Goal: Answer question/provide support: Share knowledge or assist other users

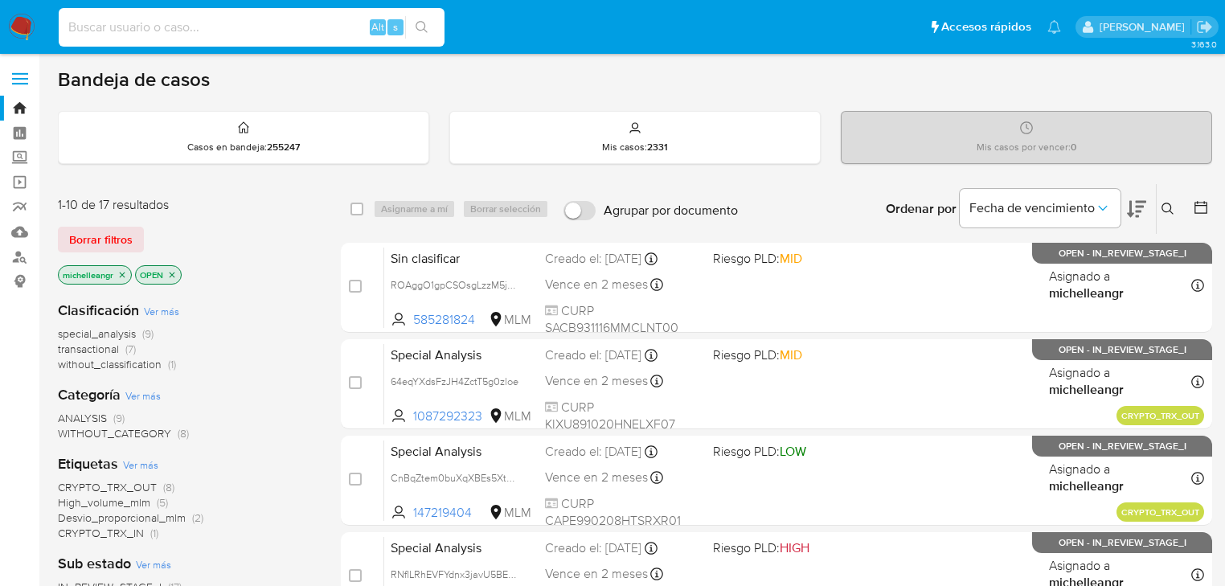
click at [202, 31] on input at bounding box center [252, 27] width 386 height 21
paste input "97o2ReJI61Qpx35ScD1l9YP0"
type input "97o2ReJI61Qpx35ScD1l9YP0"
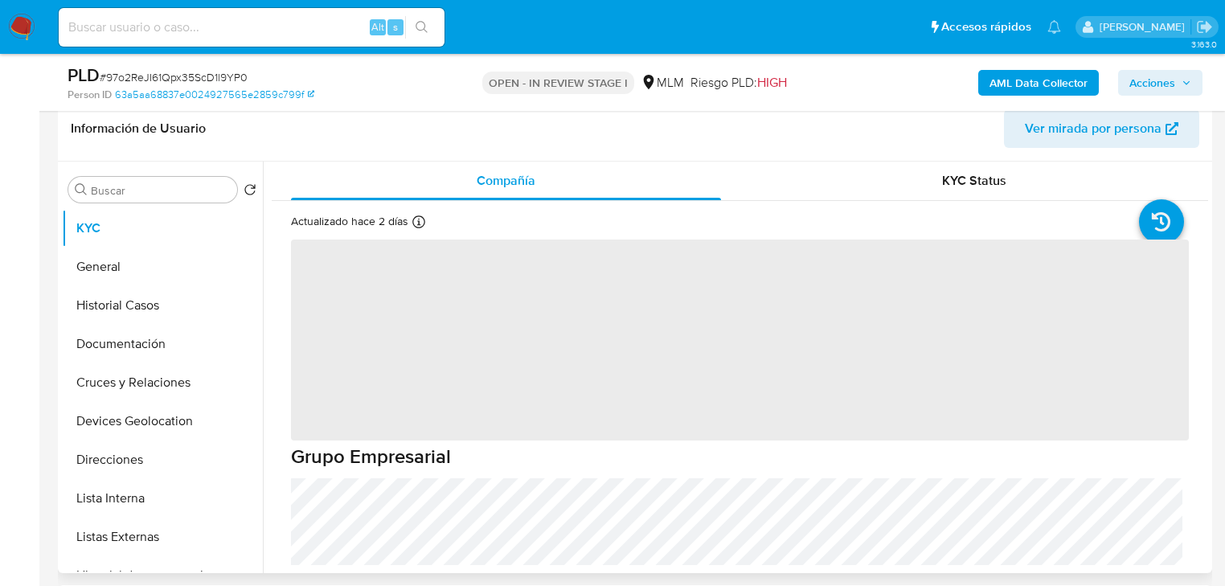
scroll to position [257, 0]
select select "10"
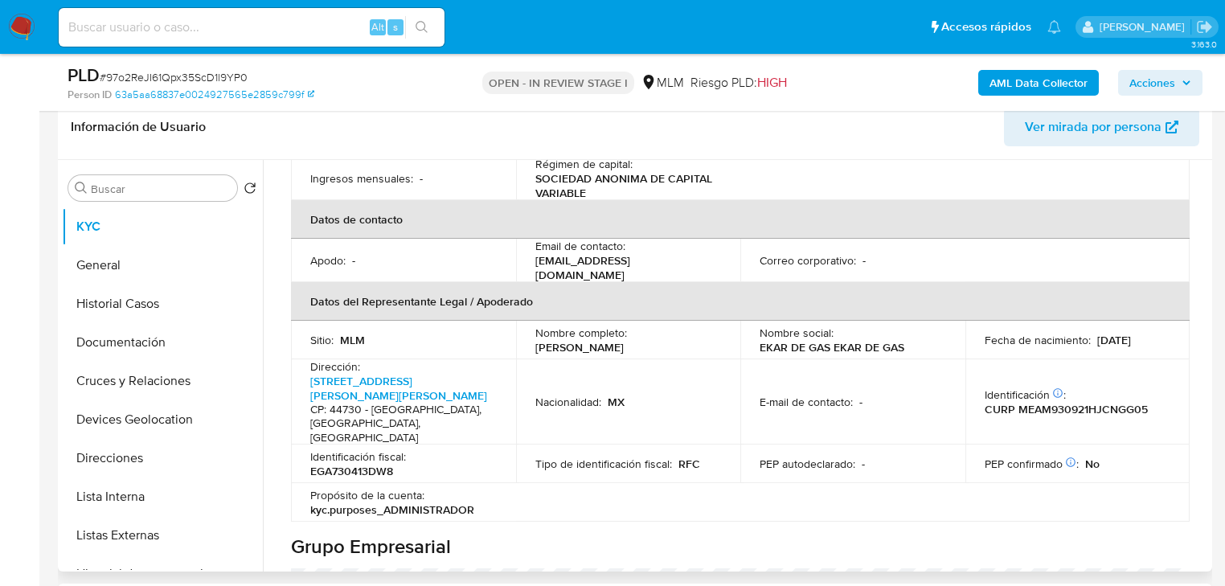
scroll to position [450, 0]
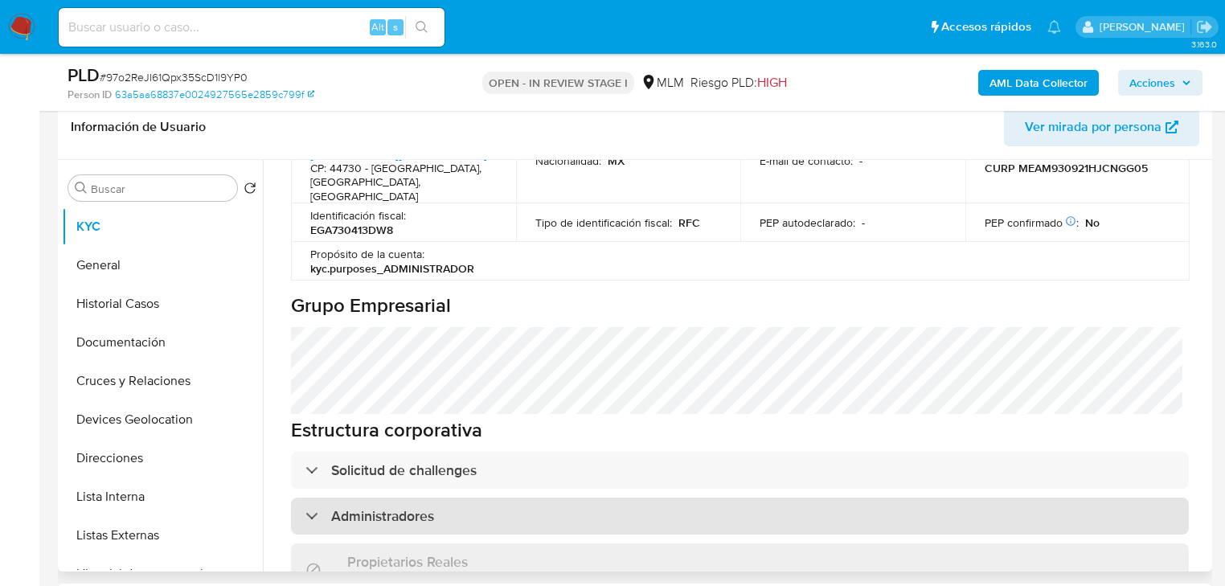
drag, startPoint x: 549, startPoint y: 446, endPoint x: 570, endPoint y: 438, distance: 23.1
click at [549, 497] on div "Administradores" at bounding box center [740, 515] width 898 height 37
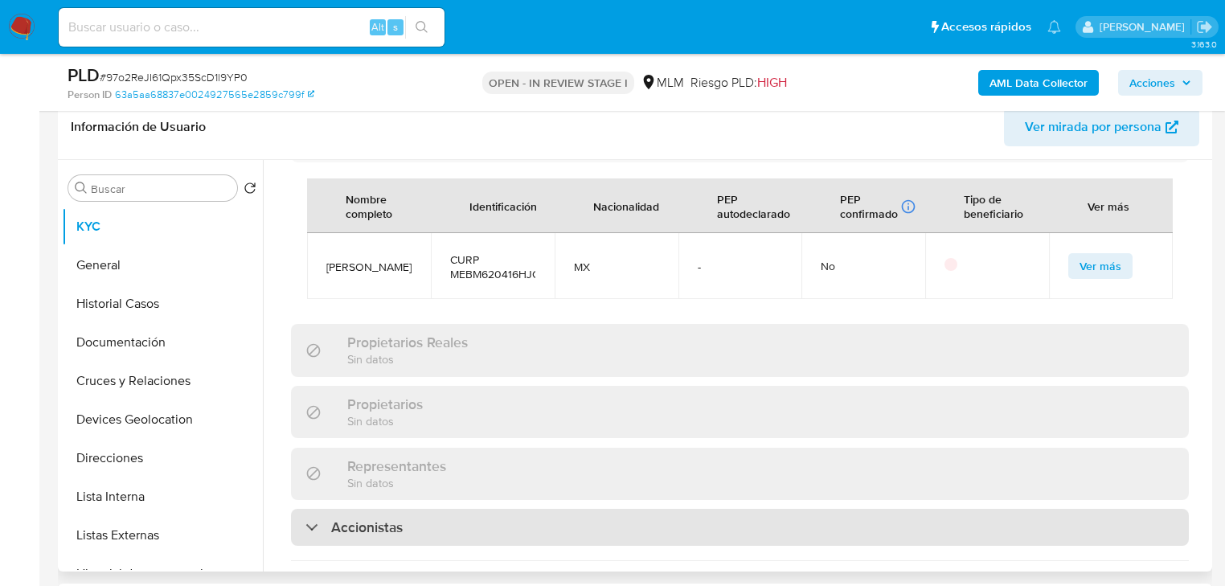
scroll to position [1093, 0]
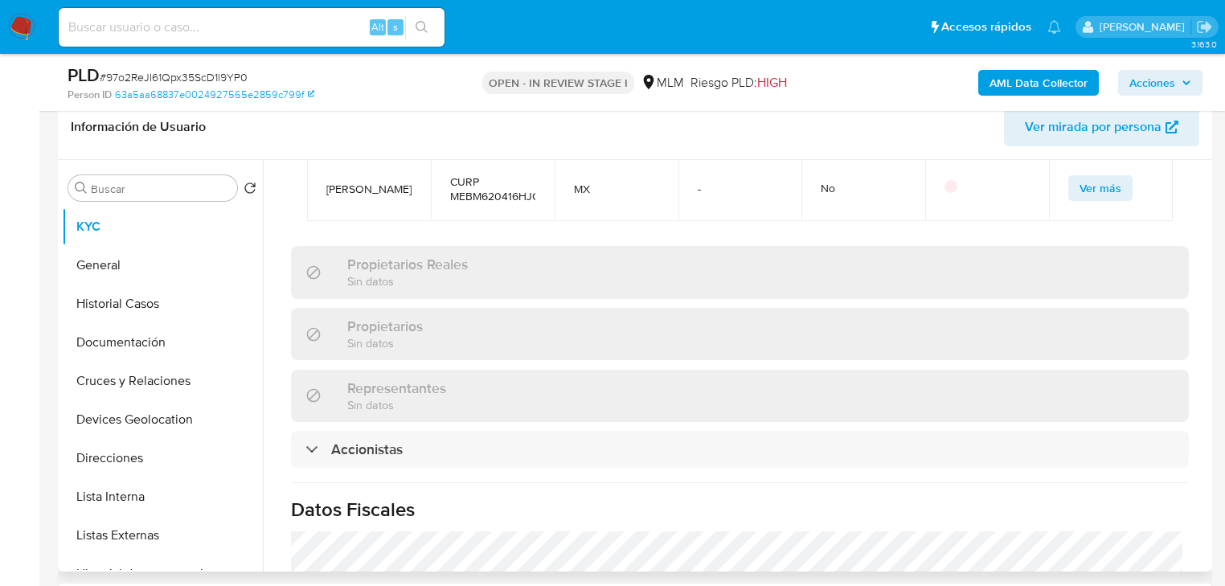
click at [538, 376] on div "Información de empresa ID de usuario : 2232466152 Nombre del comercio : EKAR DE…" at bounding box center [740, 2] width 898 height 1719
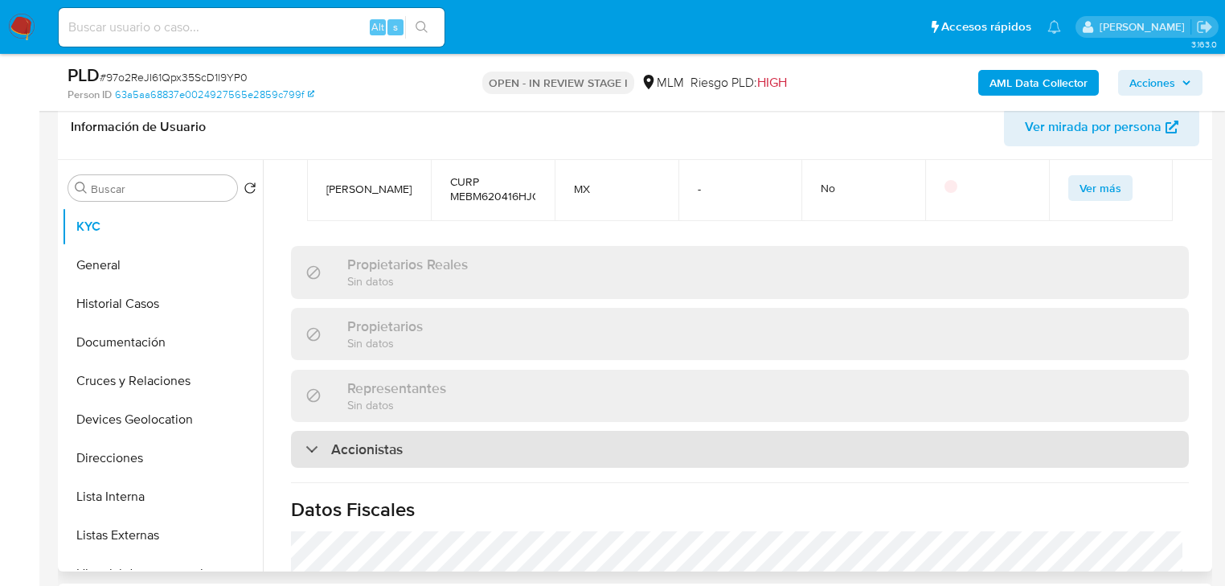
click at [538, 431] on div "Accionistas" at bounding box center [740, 449] width 898 height 37
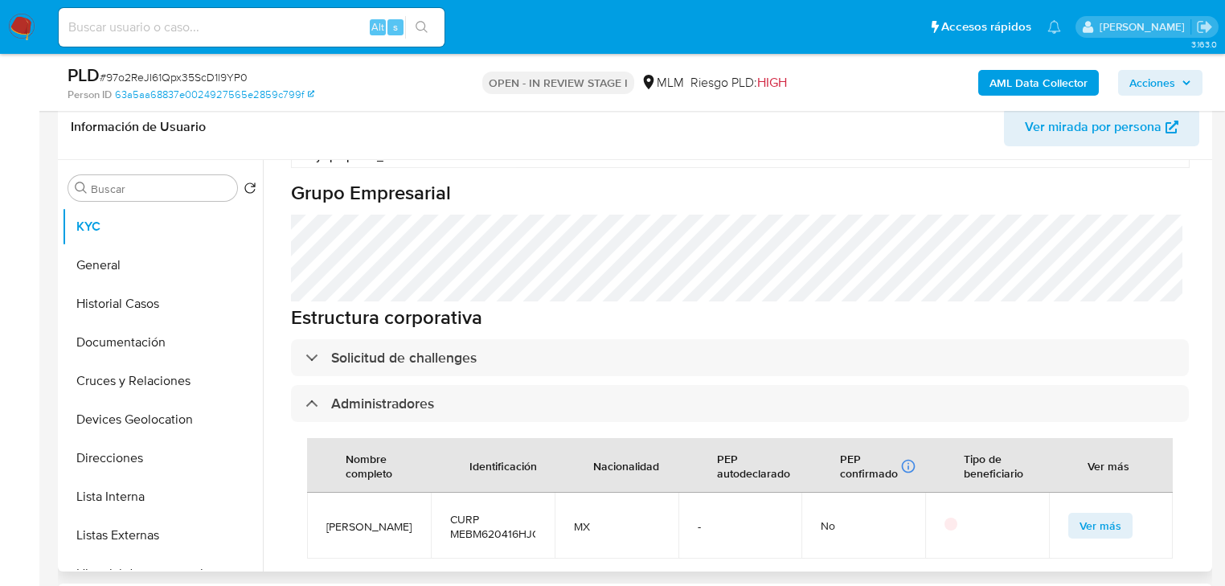
scroll to position [811, 0]
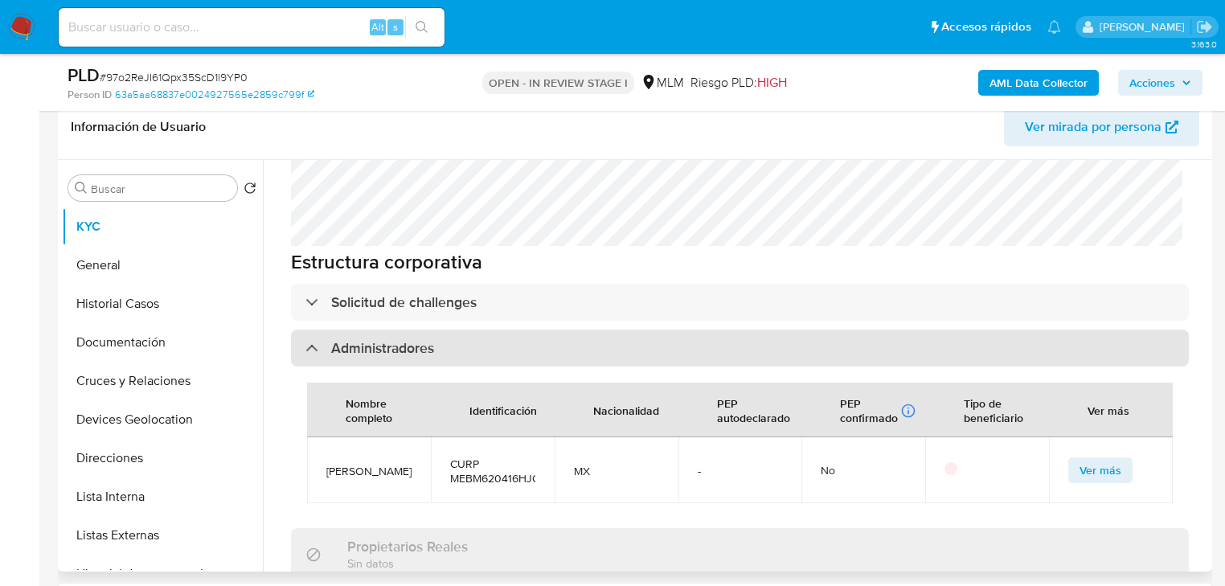
click at [311, 339] on div "Administradores" at bounding box center [369, 348] width 129 height 18
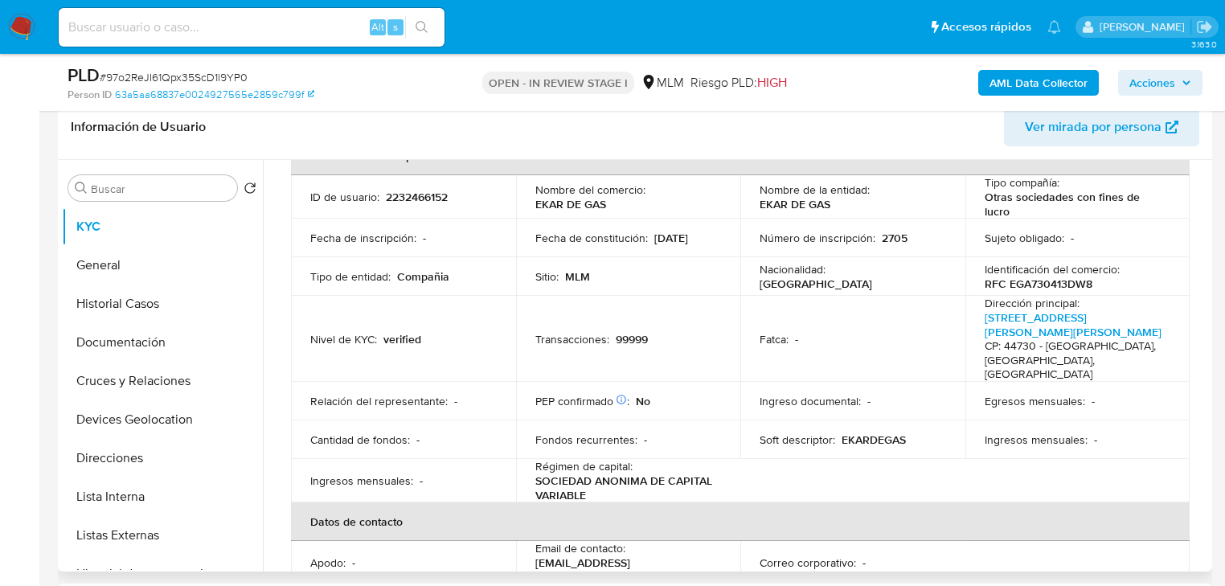
scroll to position [0, 0]
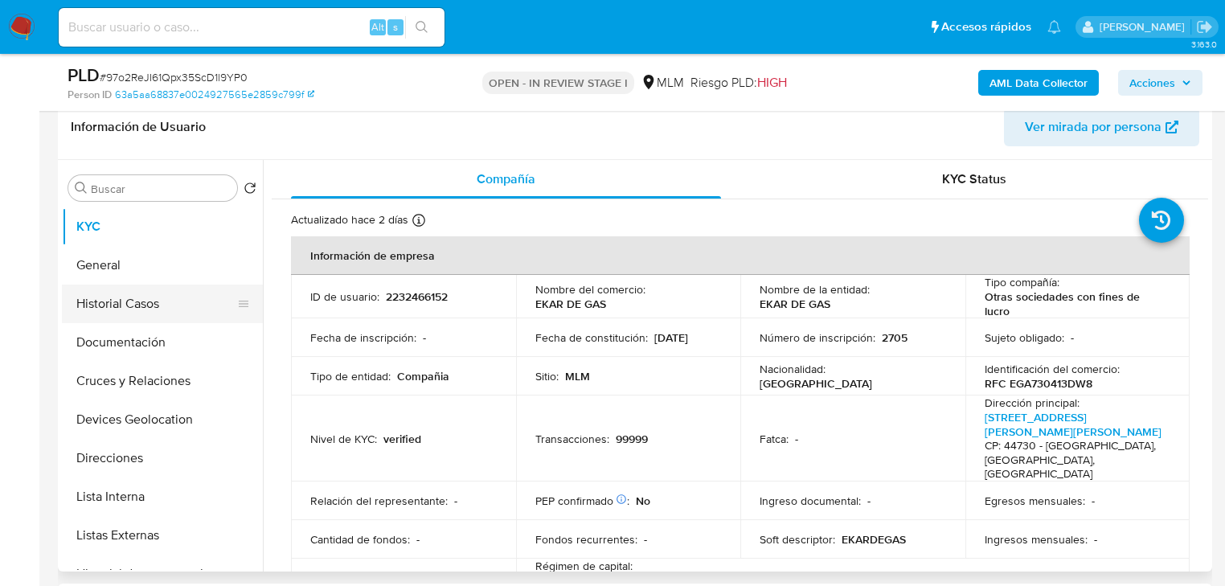
click at [112, 309] on button "Historial Casos" at bounding box center [156, 303] width 188 height 39
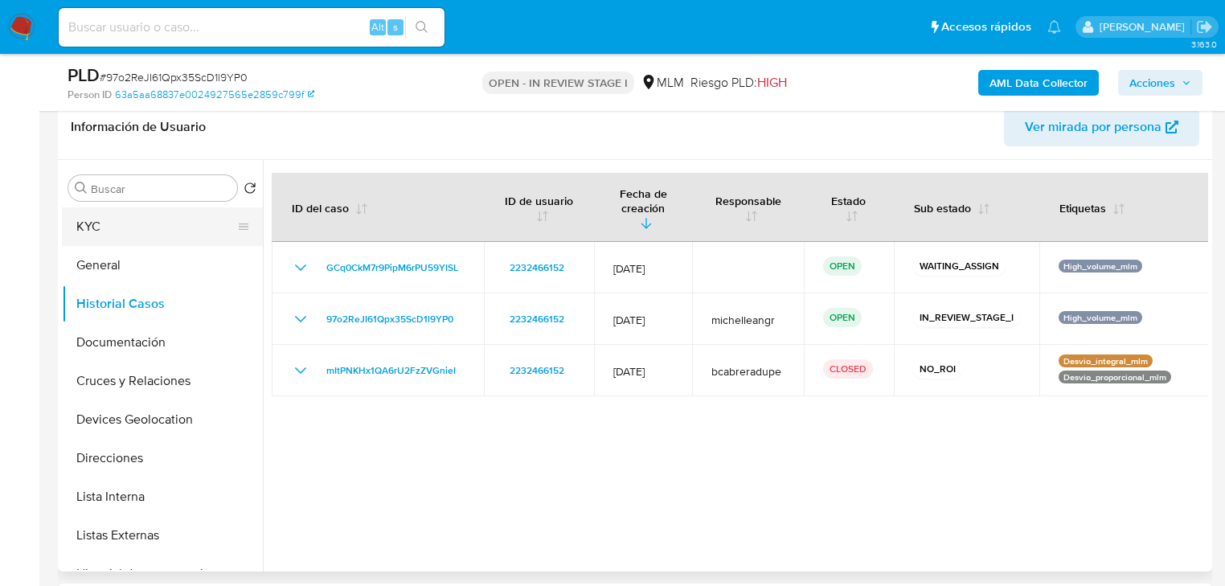
click at [146, 228] on button "KYC" at bounding box center [156, 226] width 188 height 39
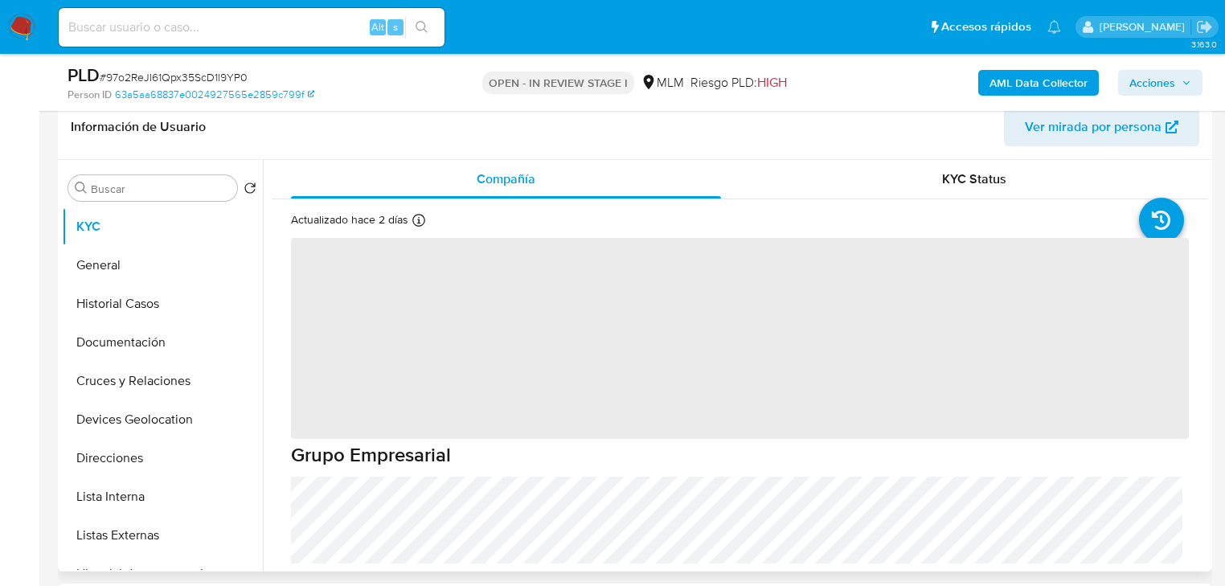
scroll to position [64, 0]
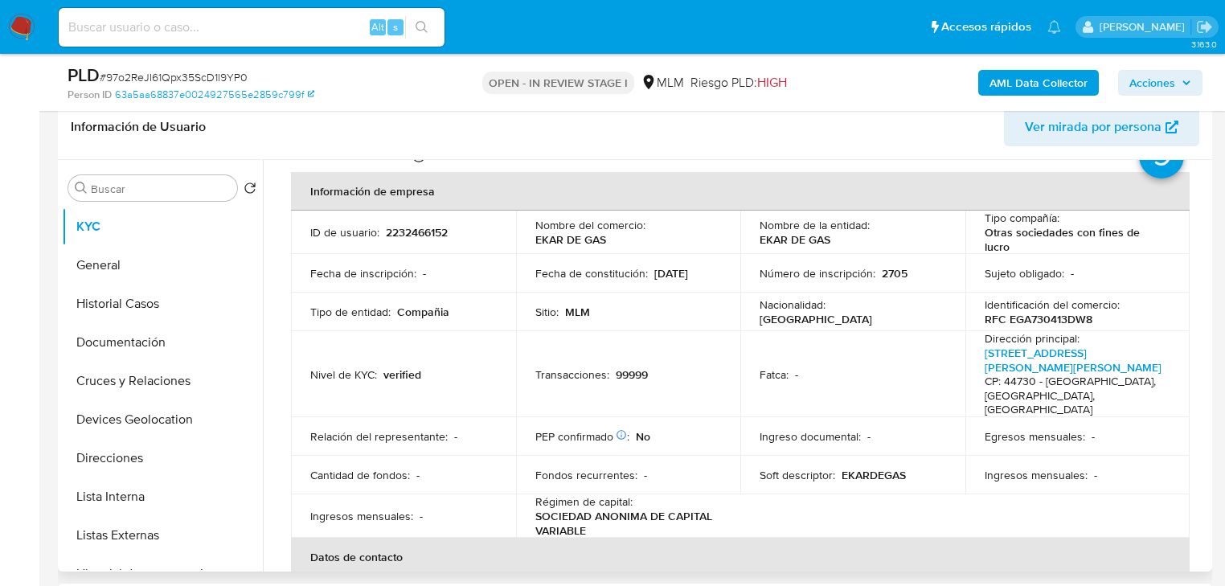
click at [1170, 352] on td "Dirección principal : Cast Y Tapia 435, San Juan Bosco CP: 44730 - Guadalajara,…" at bounding box center [1077, 374] width 225 height 86
drag, startPoint x: 1163, startPoint y: 373, endPoint x: 1136, endPoint y: 401, distance: 38.7
click at [1163, 373] on div "Dirección principal : Cast Y Tapia 435, San Juan Bosco CP: 44730 - Guadalajara,…" at bounding box center [1077, 374] width 186 height 86
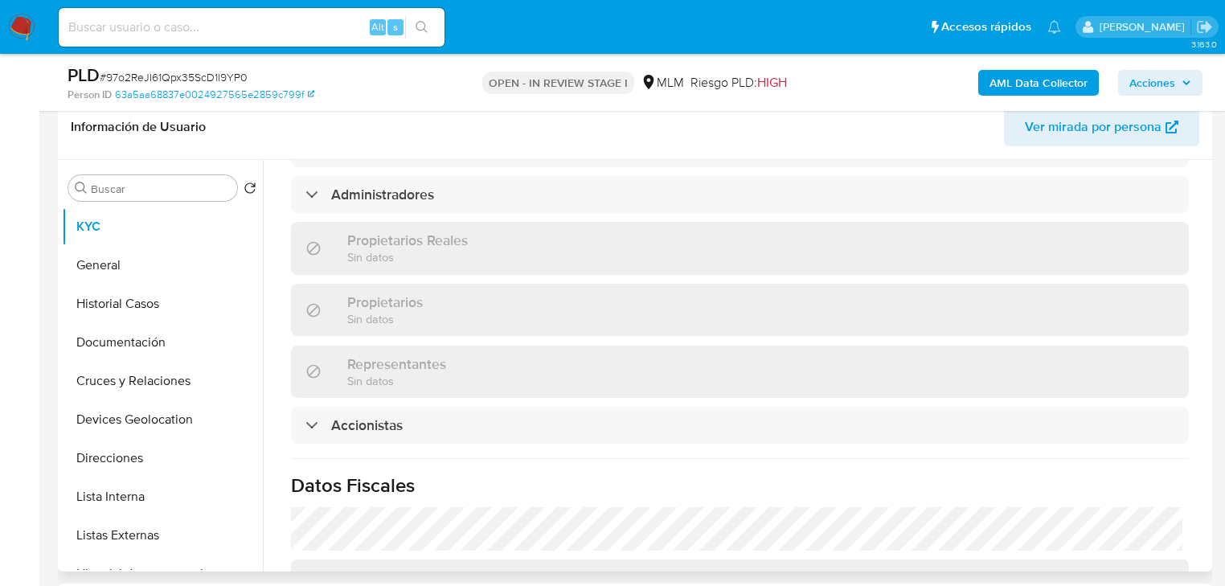
scroll to position [1028, 0]
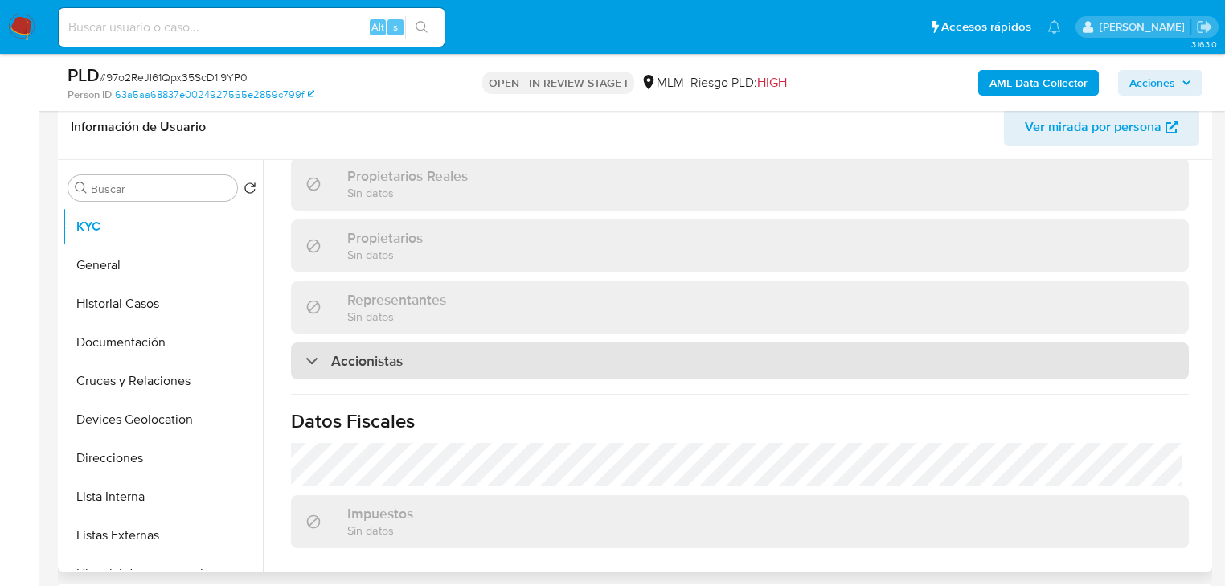
click at [365, 342] on div "Accionistas" at bounding box center [740, 360] width 898 height 37
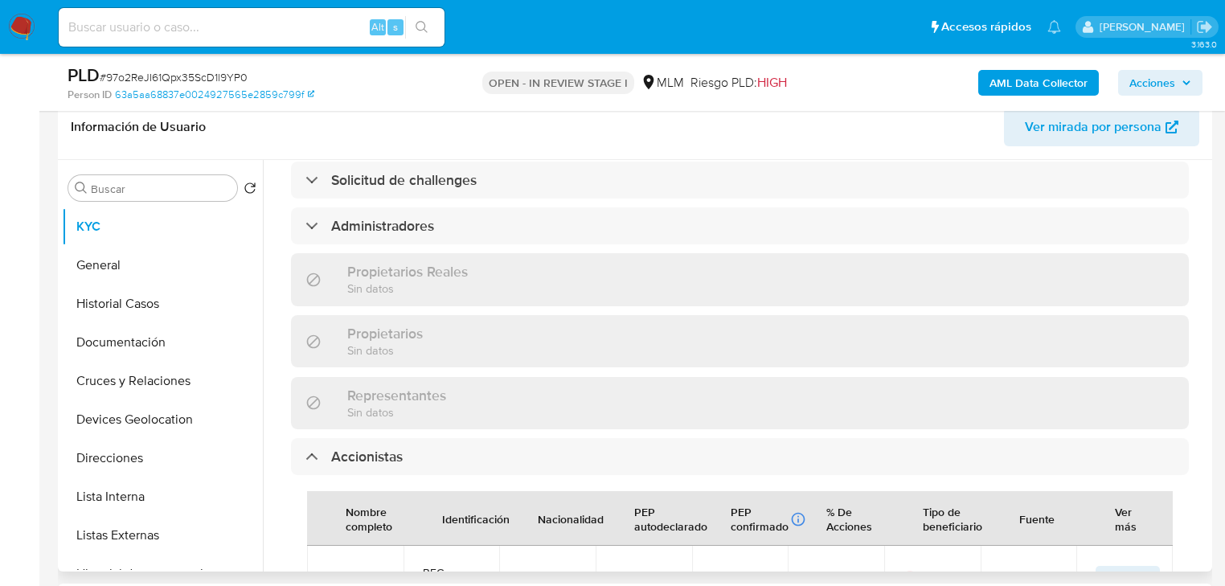
scroll to position [836, 0]
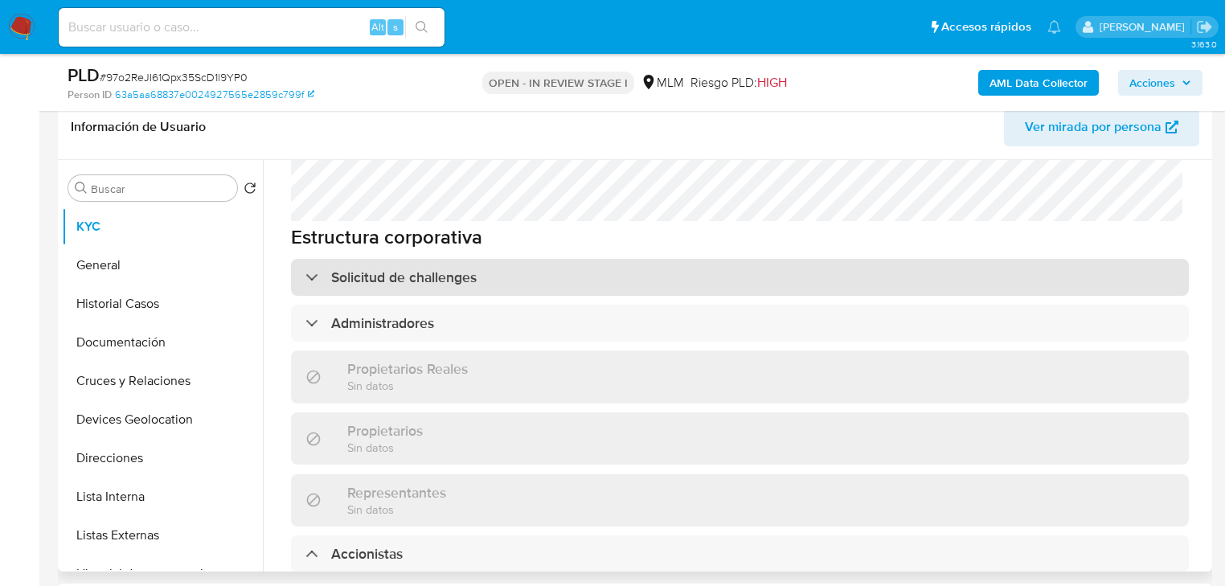
click at [1178, 259] on div "Solicitud de challenges" at bounding box center [740, 277] width 898 height 37
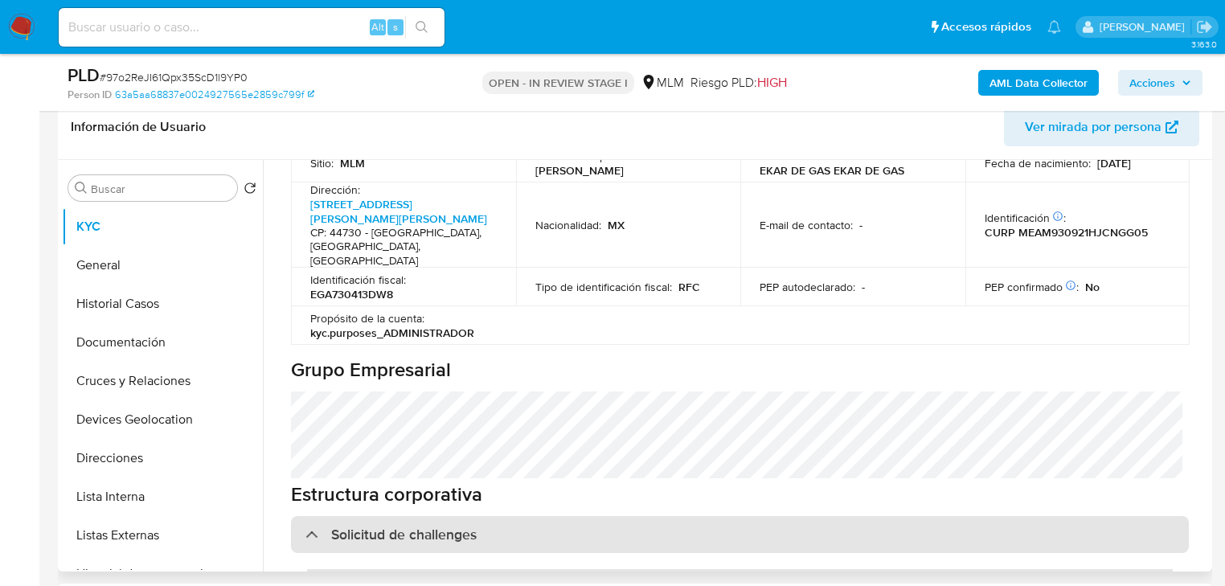
scroll to position [386, 0]
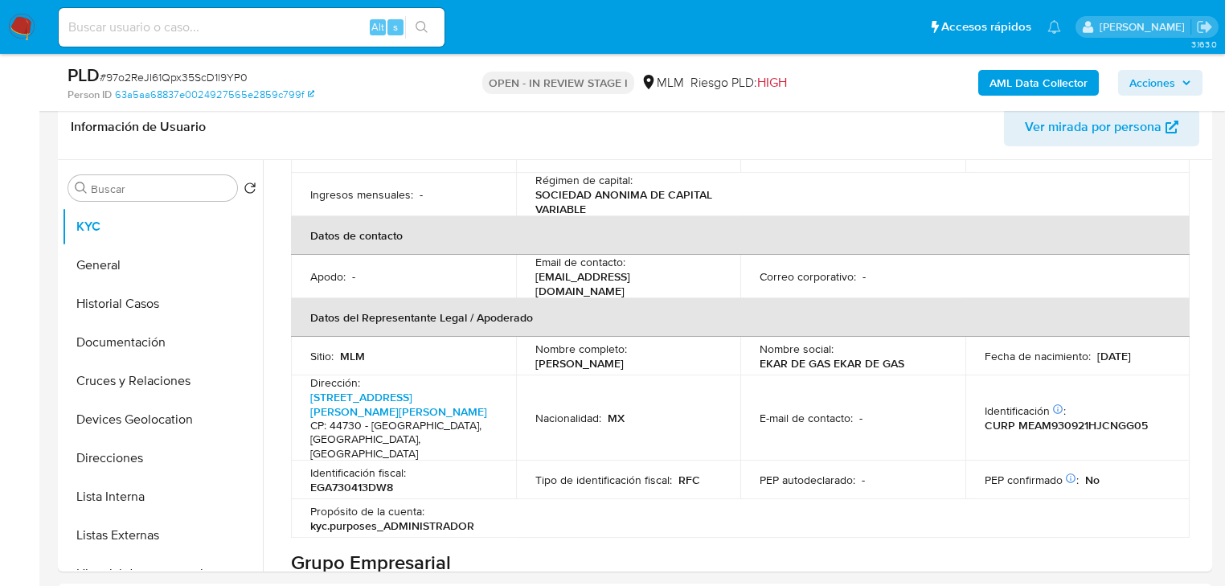
drag, startPoint x: 536, startPoint y: 328, endPoint x: 722, endPoint y: 322, distance: 185.7
click at [722, 337] on td "Nombre completo : Miguel Alejandro Mendez Aguirre" at bounding box center [628, 356] width 225 height 39
copy p "[PERSON_NAME] [PERSON_NAME]"
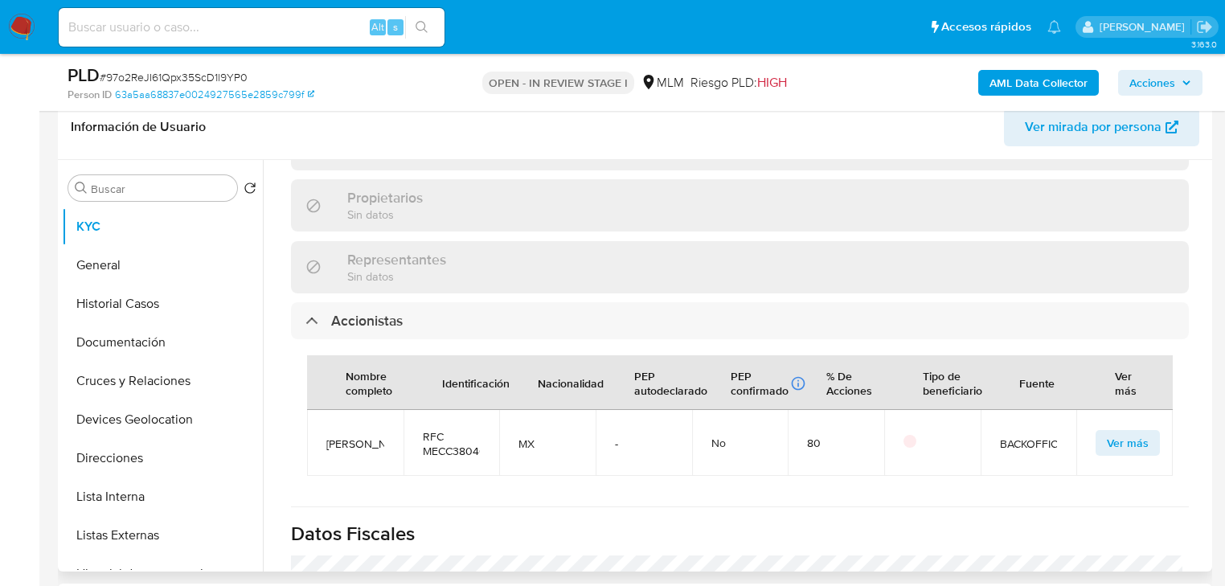
scroll to position [1286, 0]
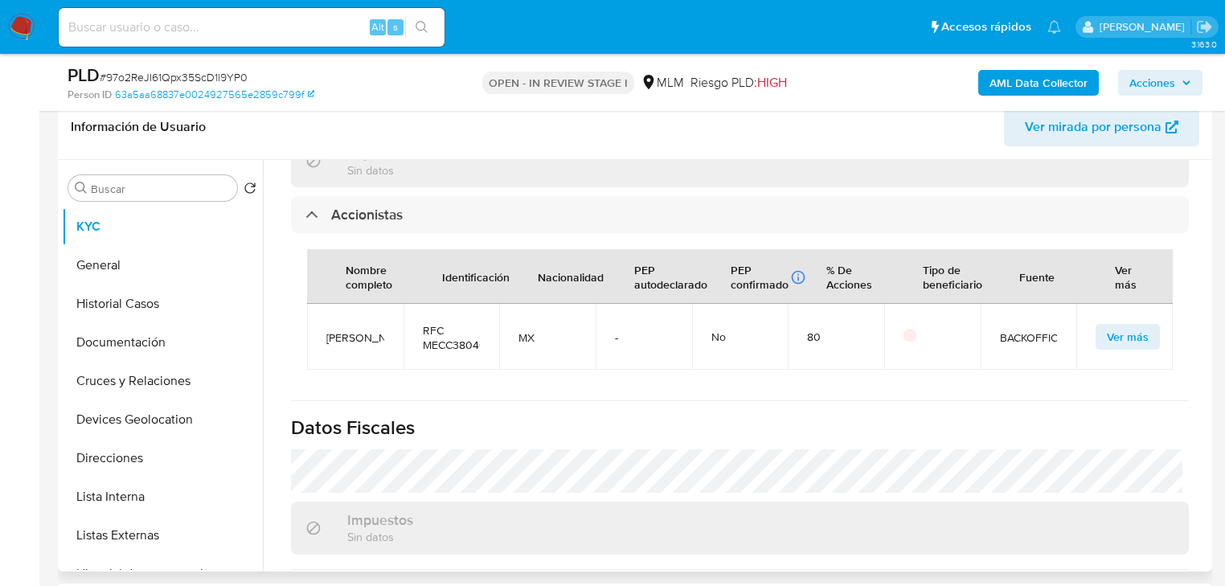
drag, startPoint x: 319, startPoint y: 280, endPoint x: 375, endPoint y: 308, distance: 62.5
click at [375, 308] on td "CARLOS MENDEZ CASTILLO" at bounding box center [355, 337] width 96 height 66
copy span "CARLOS MENDEZ CASTILLO"
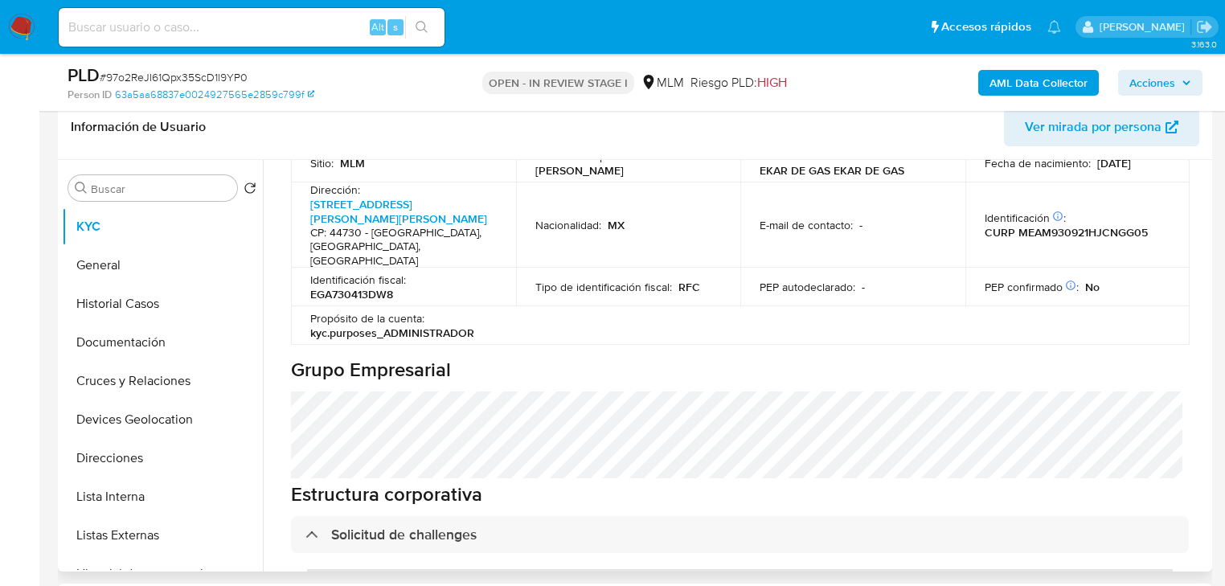
scroll to position [450, 0]
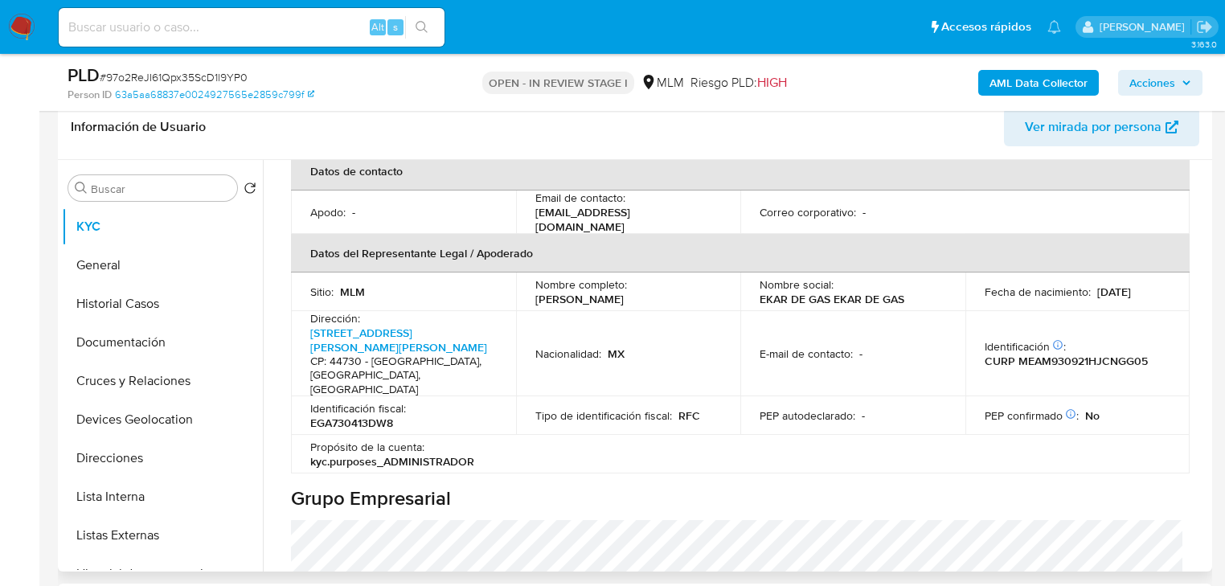
drag, startPoint x: 530, startPoint y: 264, endPoint x: 729, endPoint y: 268, distance: 199.3
click at [729, 272] on td "Nombre completo : Miguel Alejandro Mendez Aguirre" at bounding box center [628, 291] width 225 height 39
copy p "[PERSON_NAME] [PERSON_NAME]"
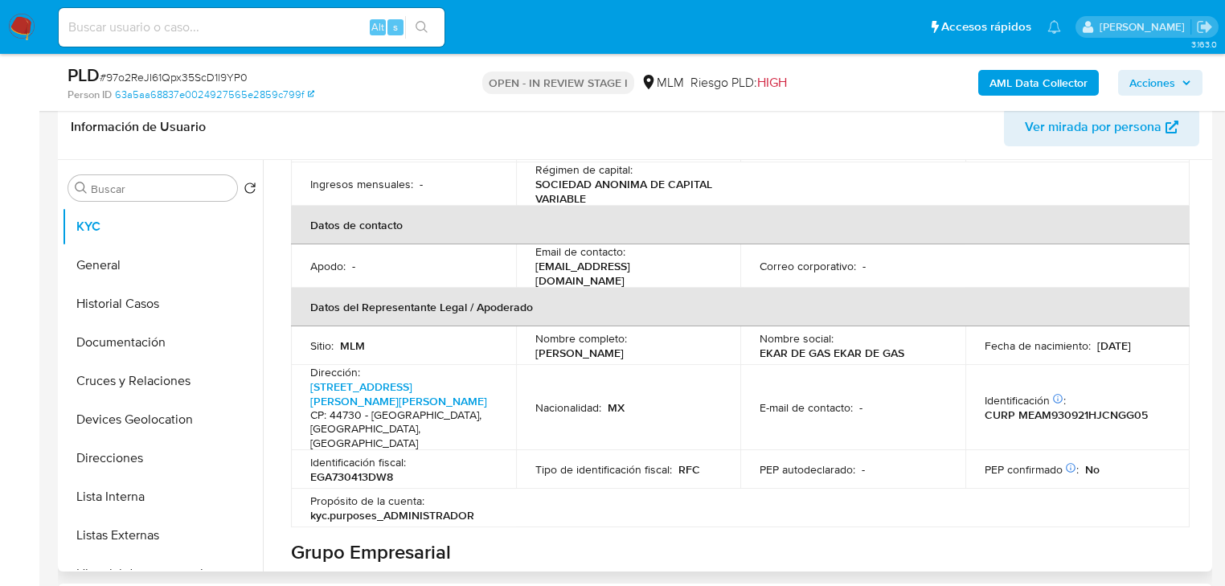
scroll to position [386, 0]
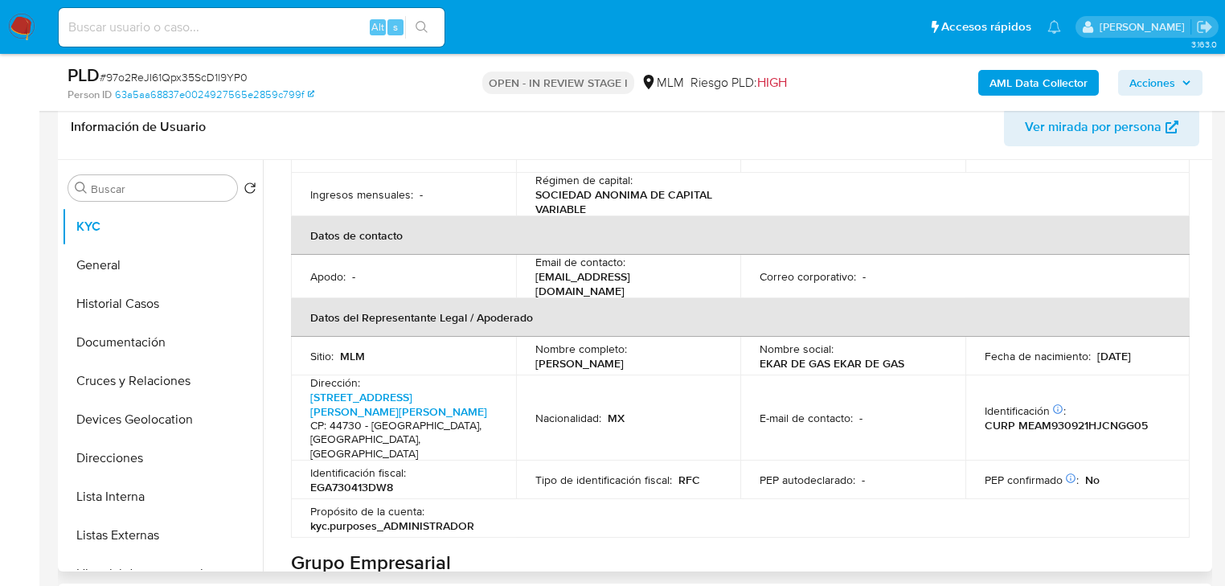
click at [583, 411] on p "Nacionalidad :" at bounding box center [568, 418] width 66 height 14
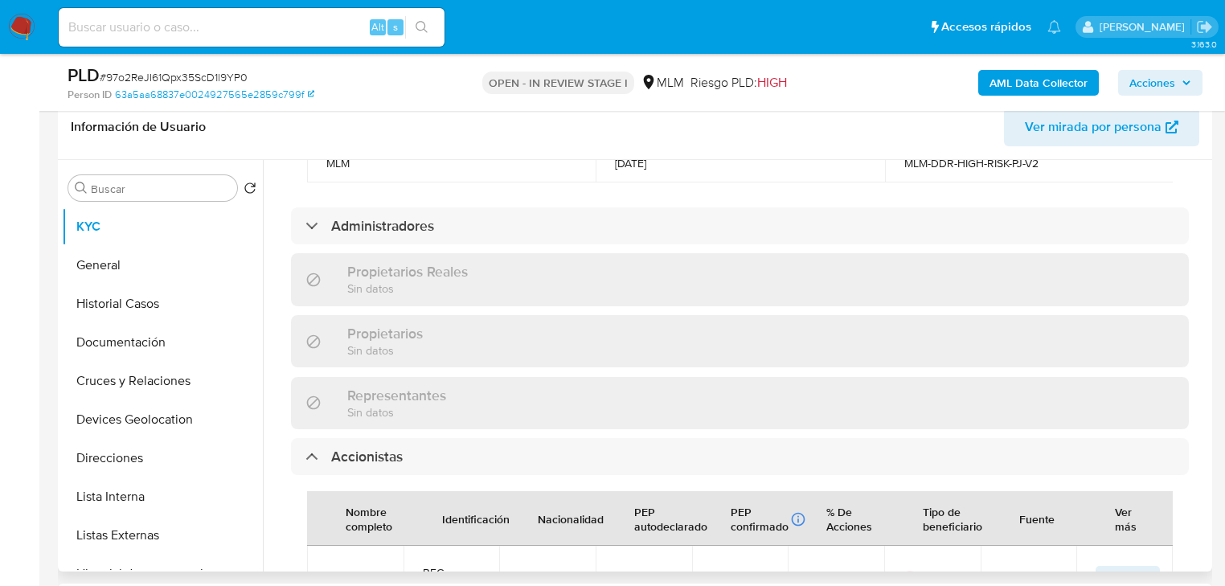
scroll to position [964, 0]
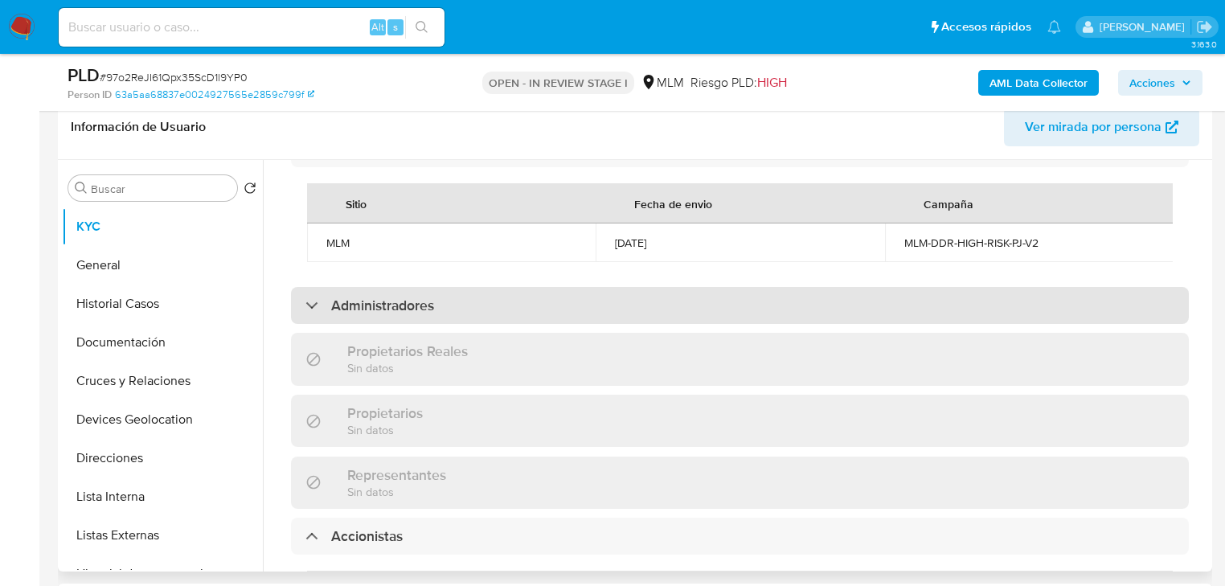
drag, startPoint x: 542, startPoint y: 237, endPoint x: 509, endPoint y: 270, distance: 46.0
click at [539, 287] on div "Administradores" at bounding box center [740, 305] width 898 height 37
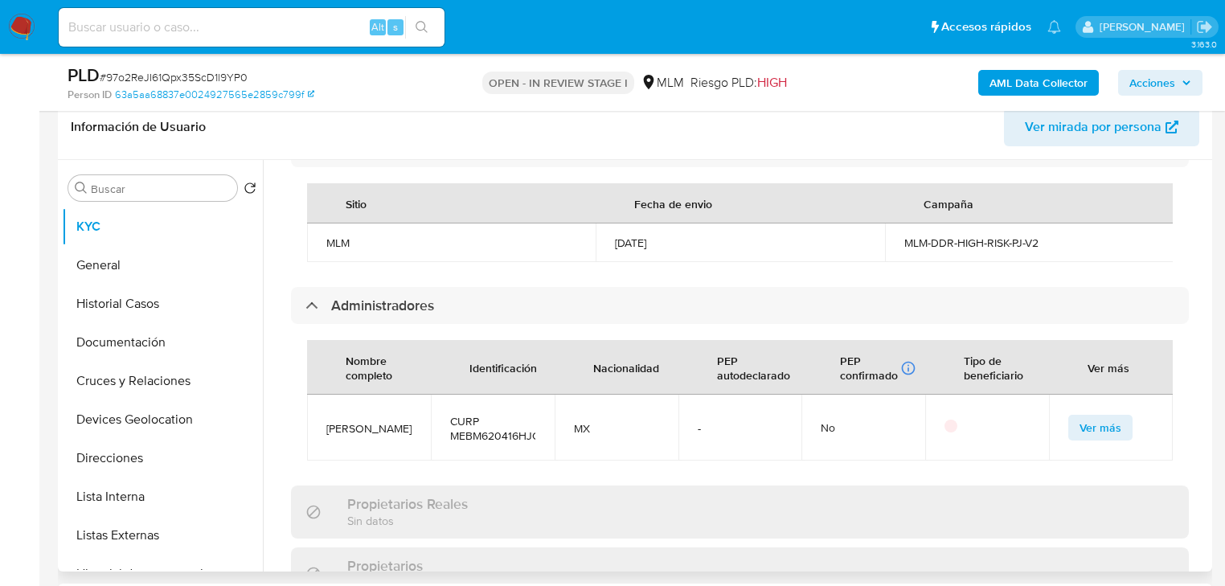
scroll to position [1028, 0]
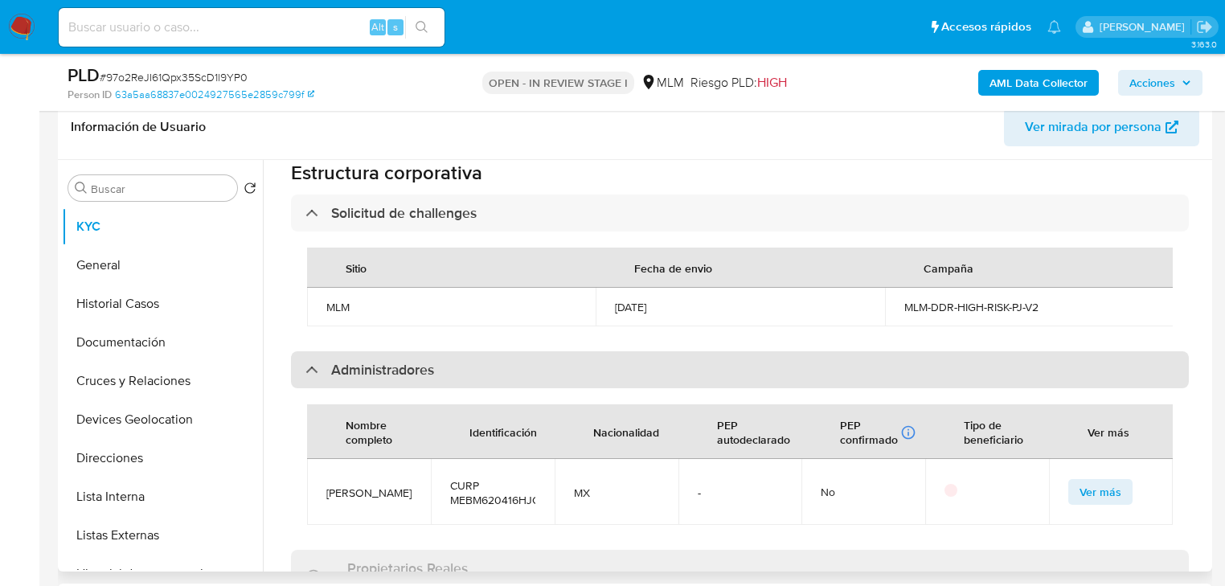
click at [309, 351] on div "Administradores" at bounding box center [740, 369] width 898 height 37
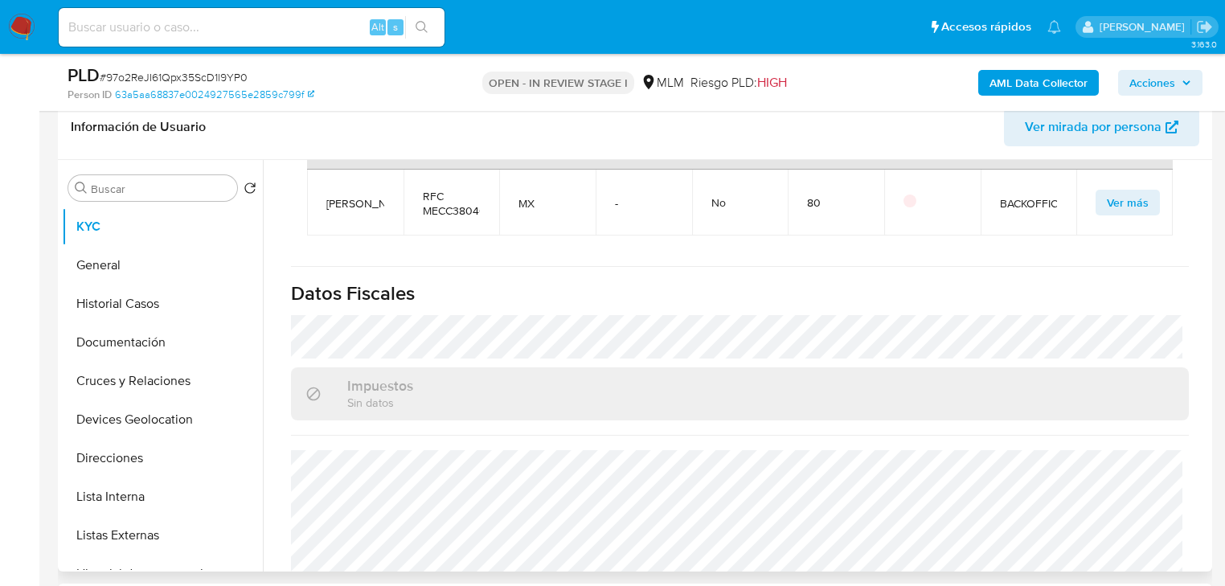
scroll to position [1471, 0]
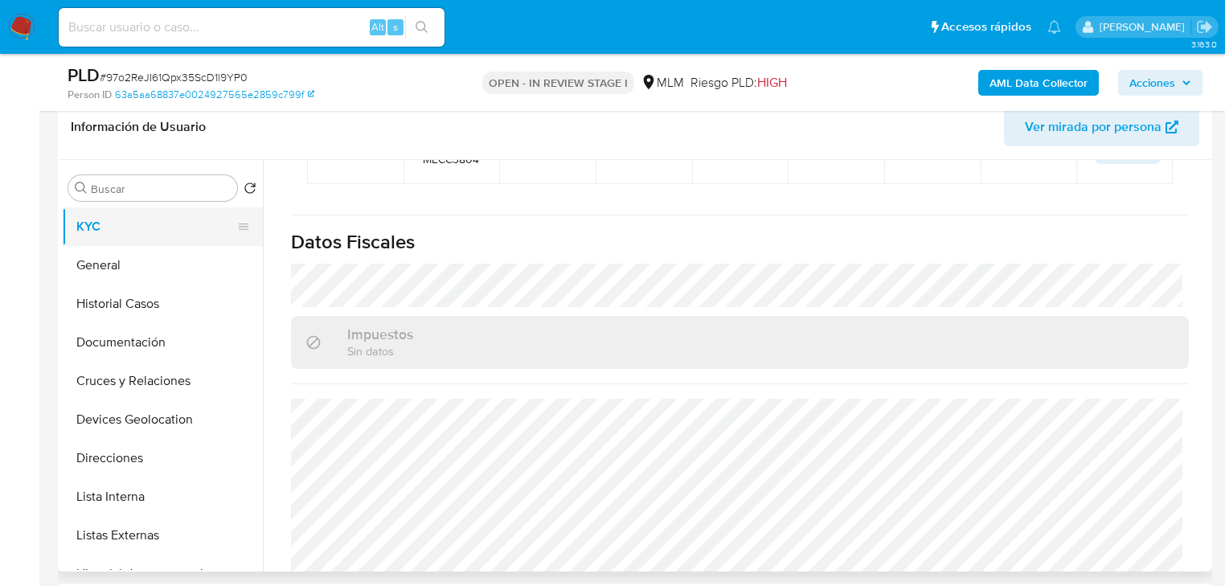
drag, startPoint x: 90, startPoint y: 268, endPoint x: 254, endPoint y: 213, distance: 172.8
click at [90, 265] on button "General" at bounding box center [162, 265] width 201 height 39
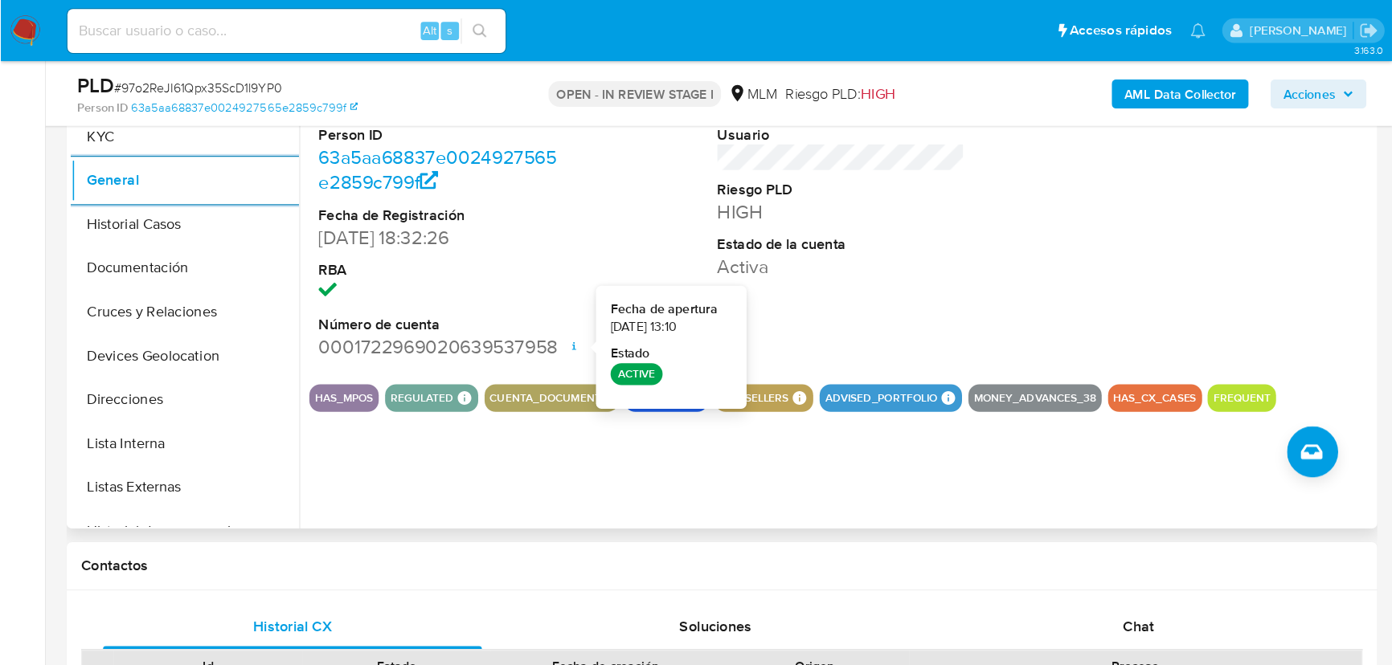
scroll to position [386, 0]
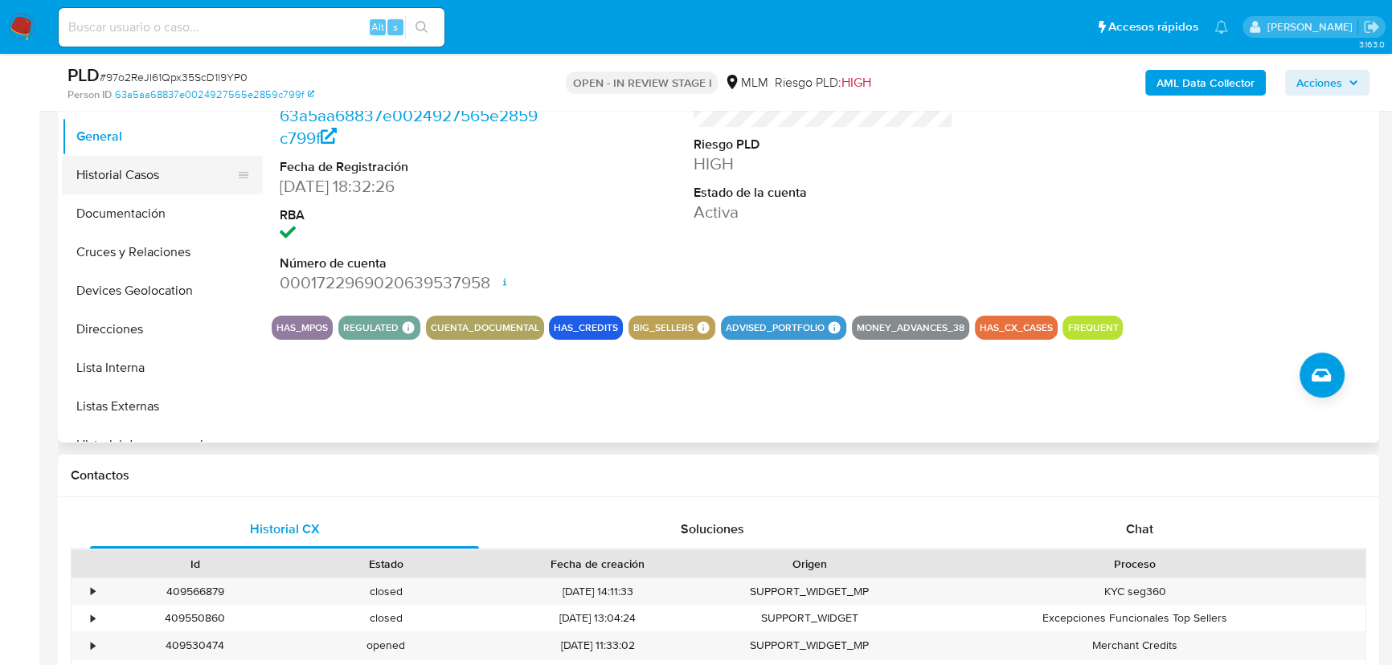
drag, startPoint x: 172, startPoint y: 198, endPoint x: 173, endPoint y: 172, distance: 25.7
click at [172, 194] on button "Documentación" at bounding box center [162, 213] width 201 height 39
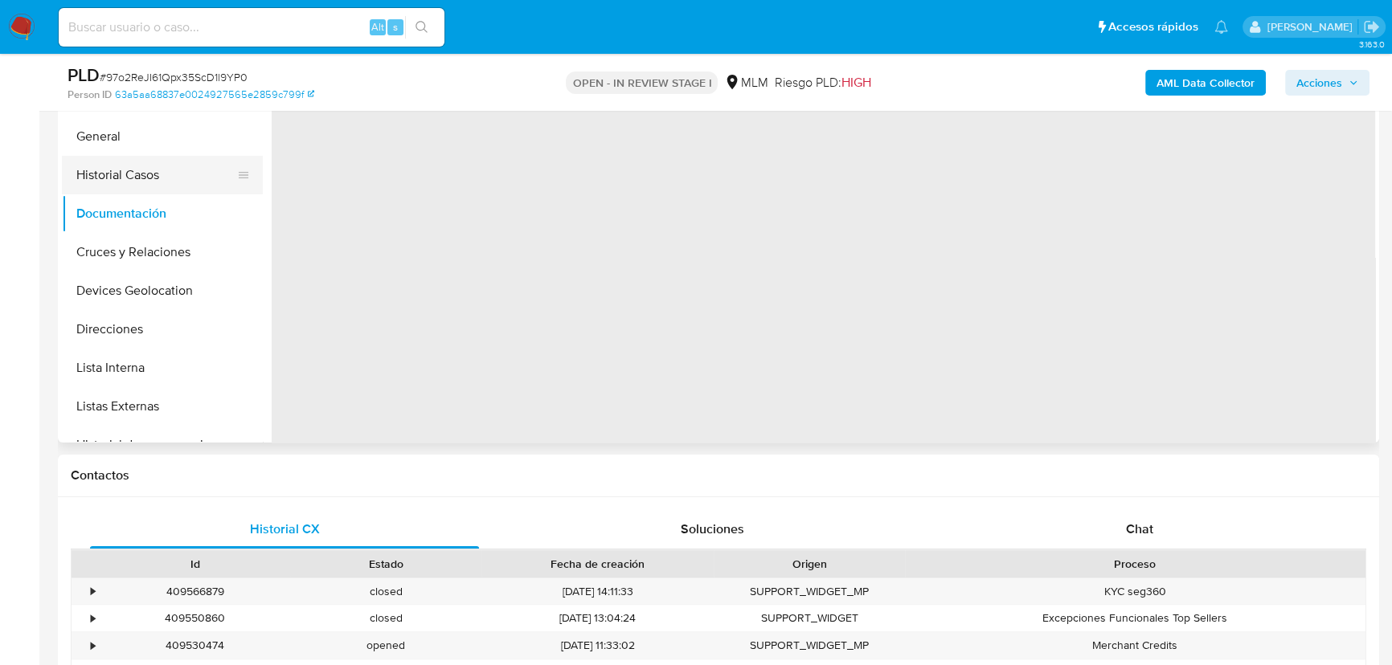
click at [165, 170] on button "Historial Casos" at bounding box center [156, 175] width 188 height 39
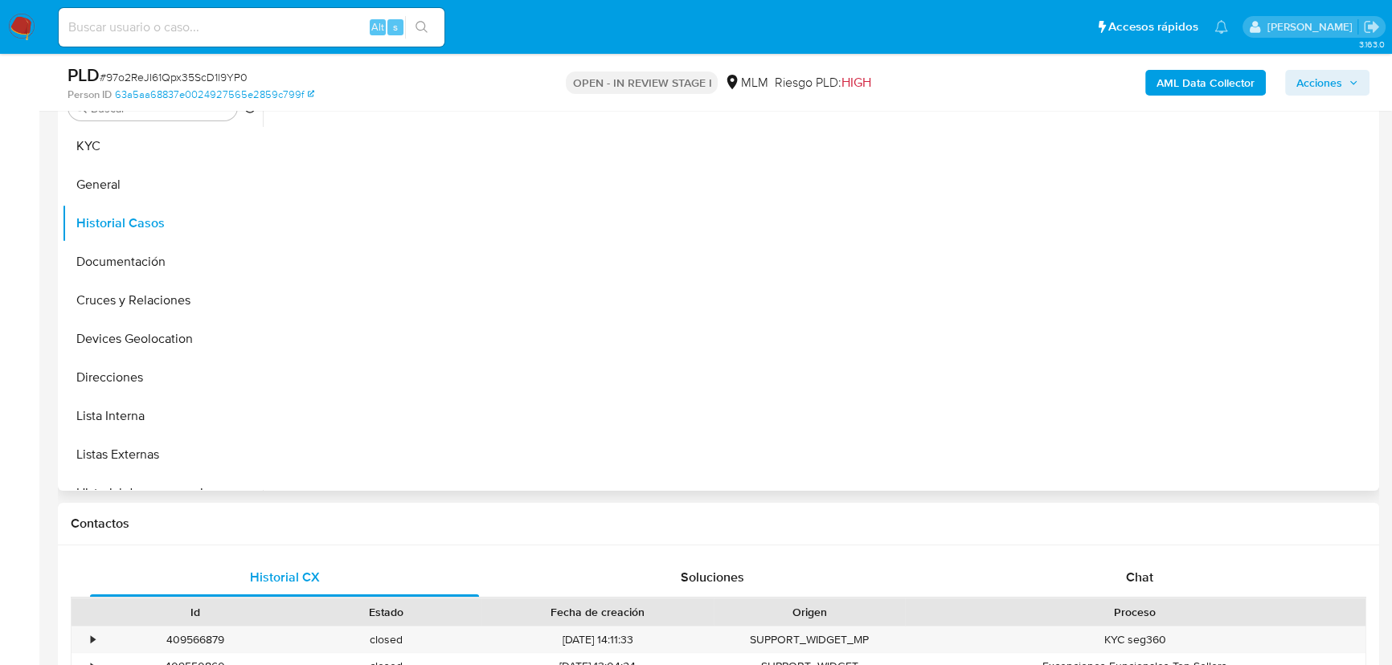
scroll to position [313, 0]
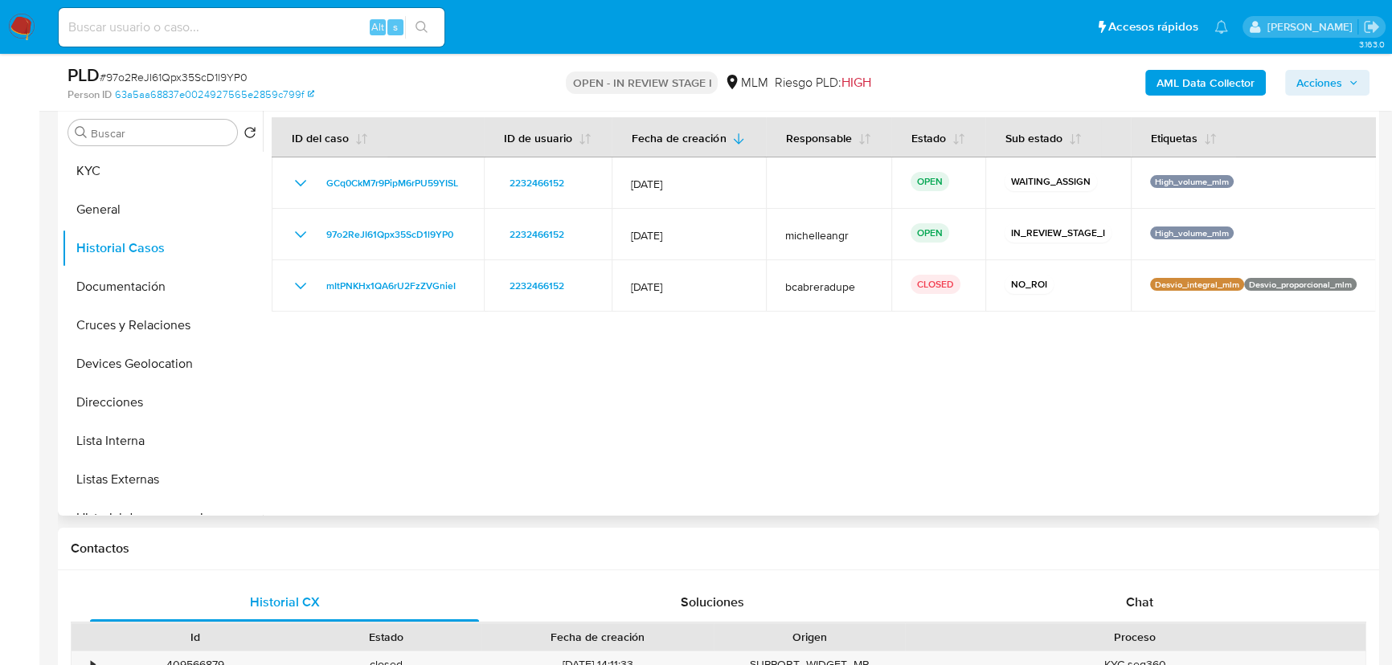
click at [1233, 473] on div at bounding box center [819, 309] width 1112 height 411
click at [139, 288] on button "Documentación" at bounding box center [156, 287] width 188 height 39
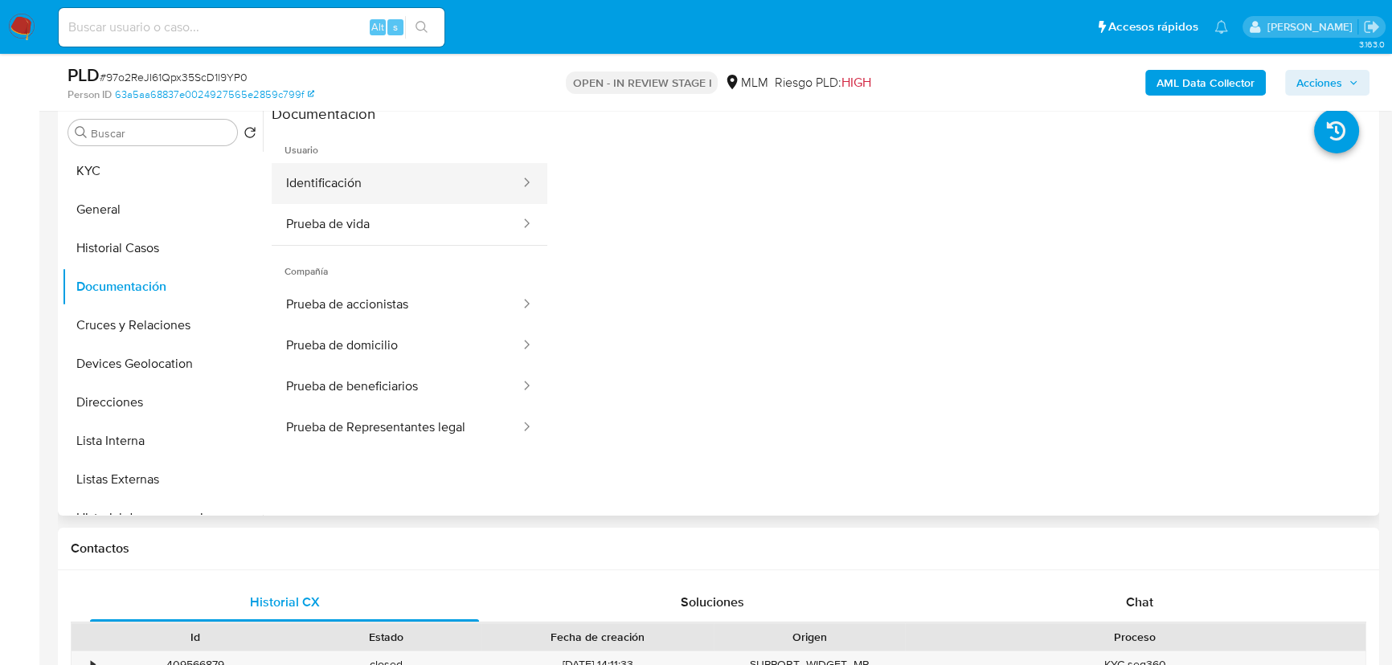
drag, startPoint x: 350, startPoint y: 181, endPoint x: 373, endPoint y: 179, distance: 23.4
click at [358, 174] on button "Identificación" at bounding box center [397, 183] width 250 height 41
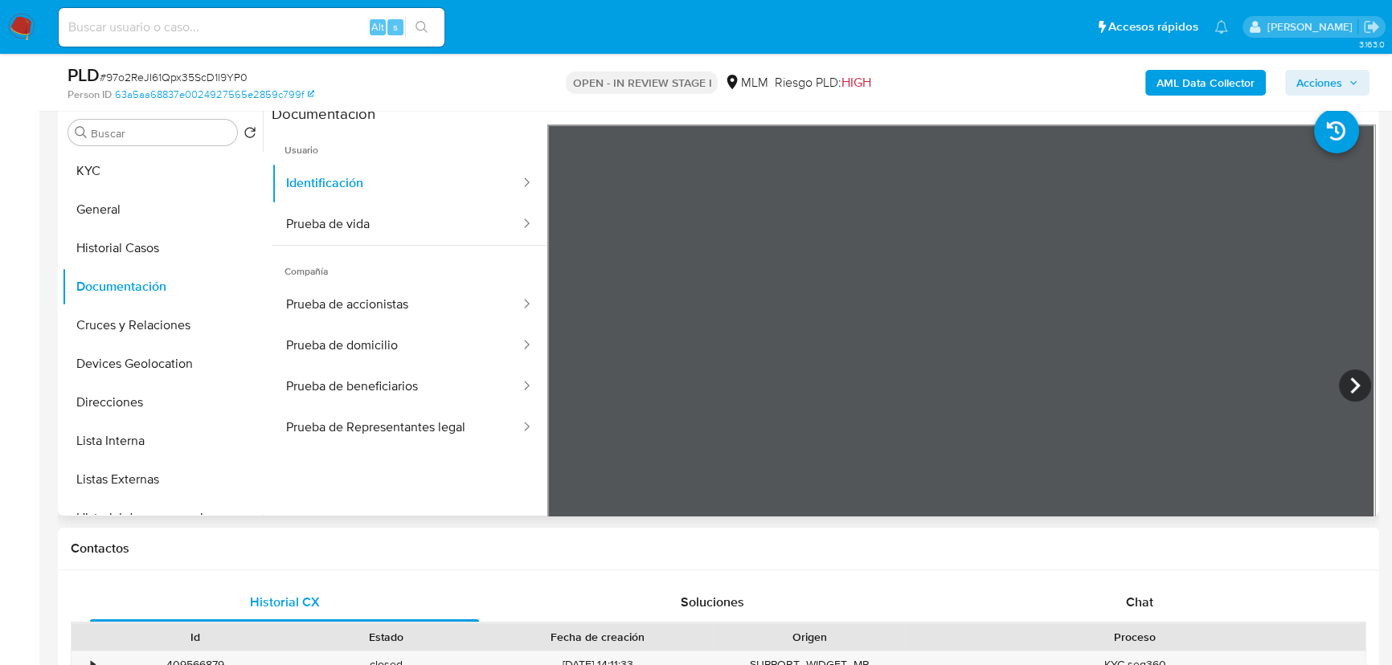
drag, startPoint x: 364, startPoint y: 227, endPoint x: 472, endPoint y: 257, distance: 111.7
click at [366, 227] on button "Prueba de vida" at bounding box center [397, 224] width 250 height 41
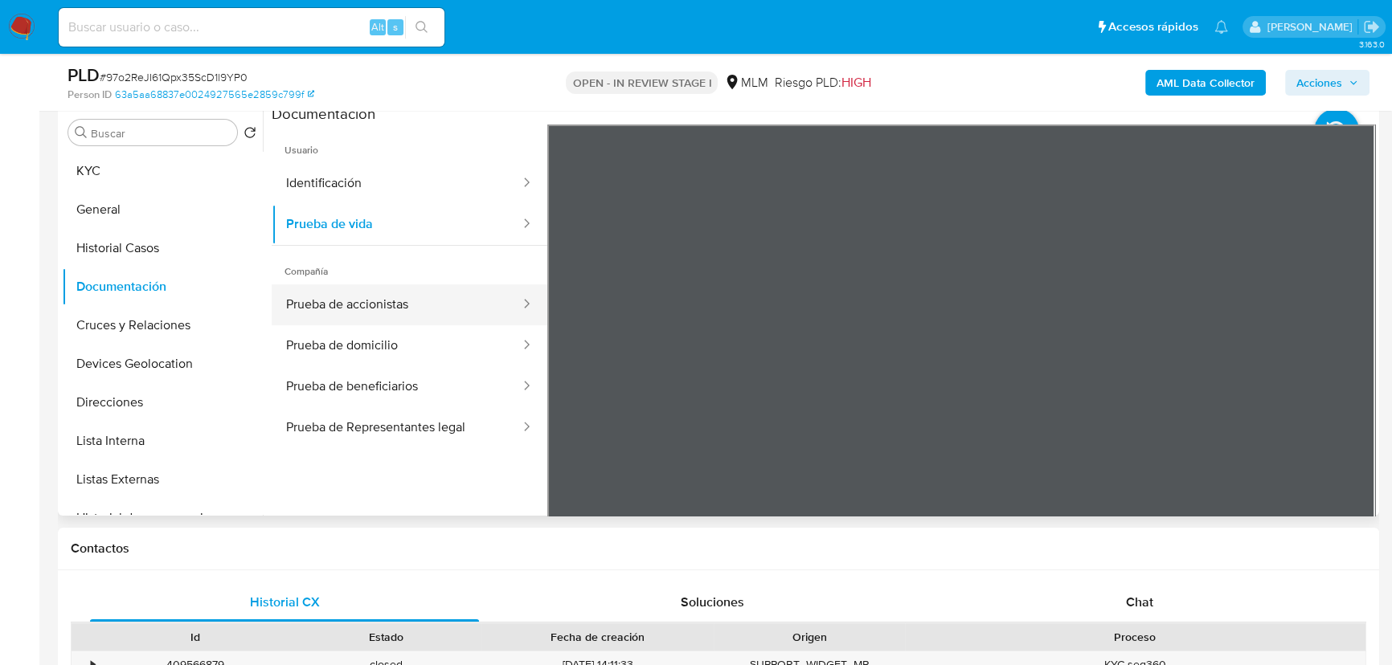
click at [442, 321] on button "Prueba de accionistas" at bounding box center [397, 304] width 250 height 41
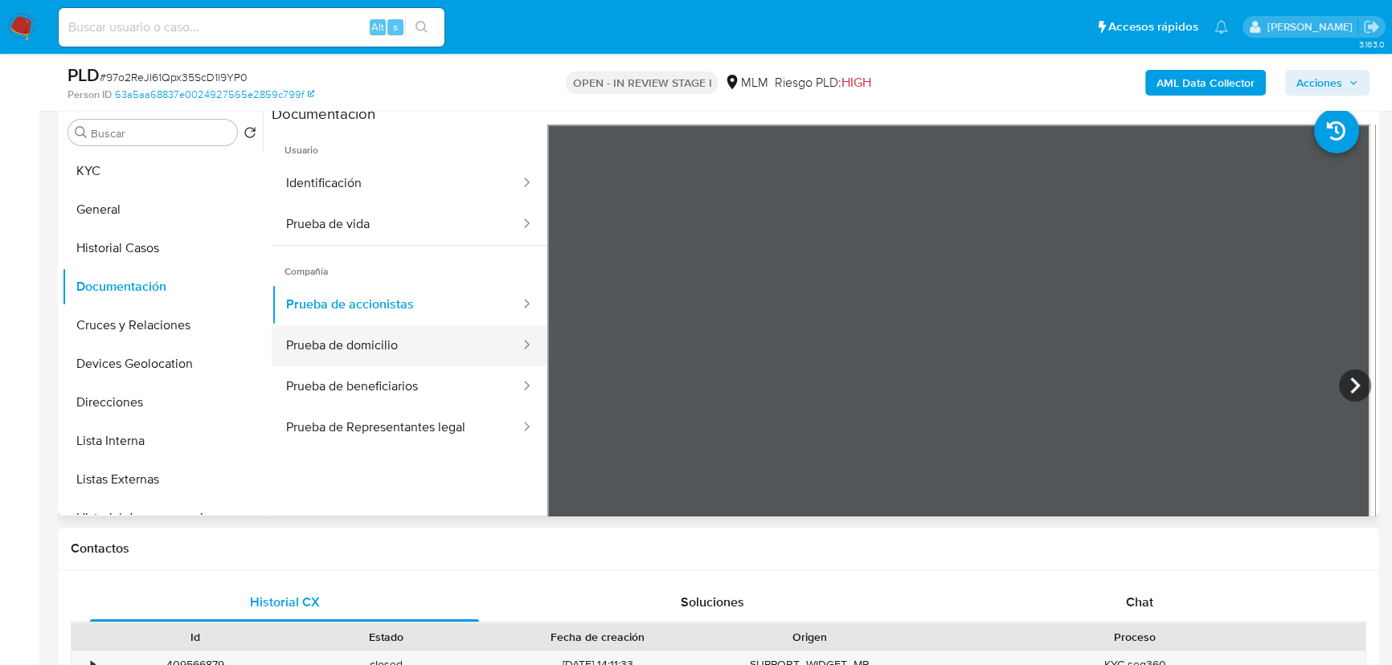
drag, startPoint x: 452, startPoint y: 347, endPoint x: 532, endPoint y: 355, distance: 80.8
click at [455, 345] on button "Prueba de domicilio" at bounding box center [397, 345] width 250 height 41
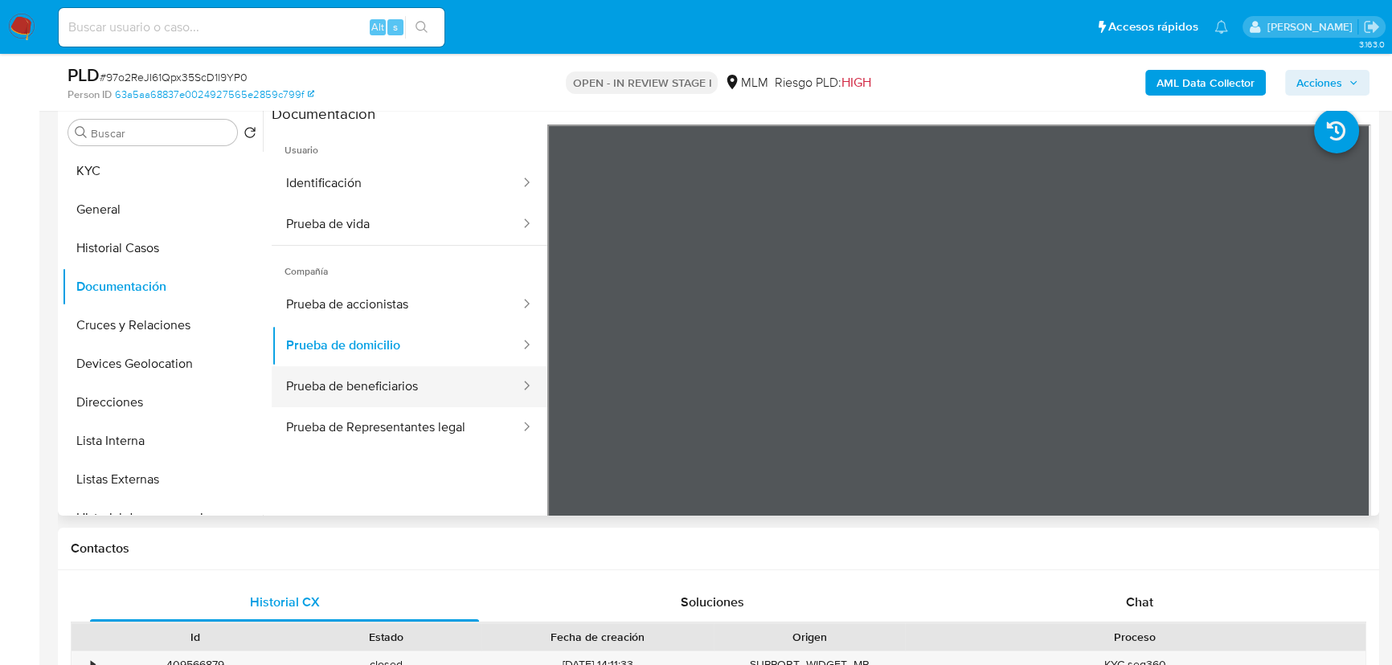
click at [440, 400] on button "Prueba de beneficiarios" at bounding box center [397, 386] width 250 height 41
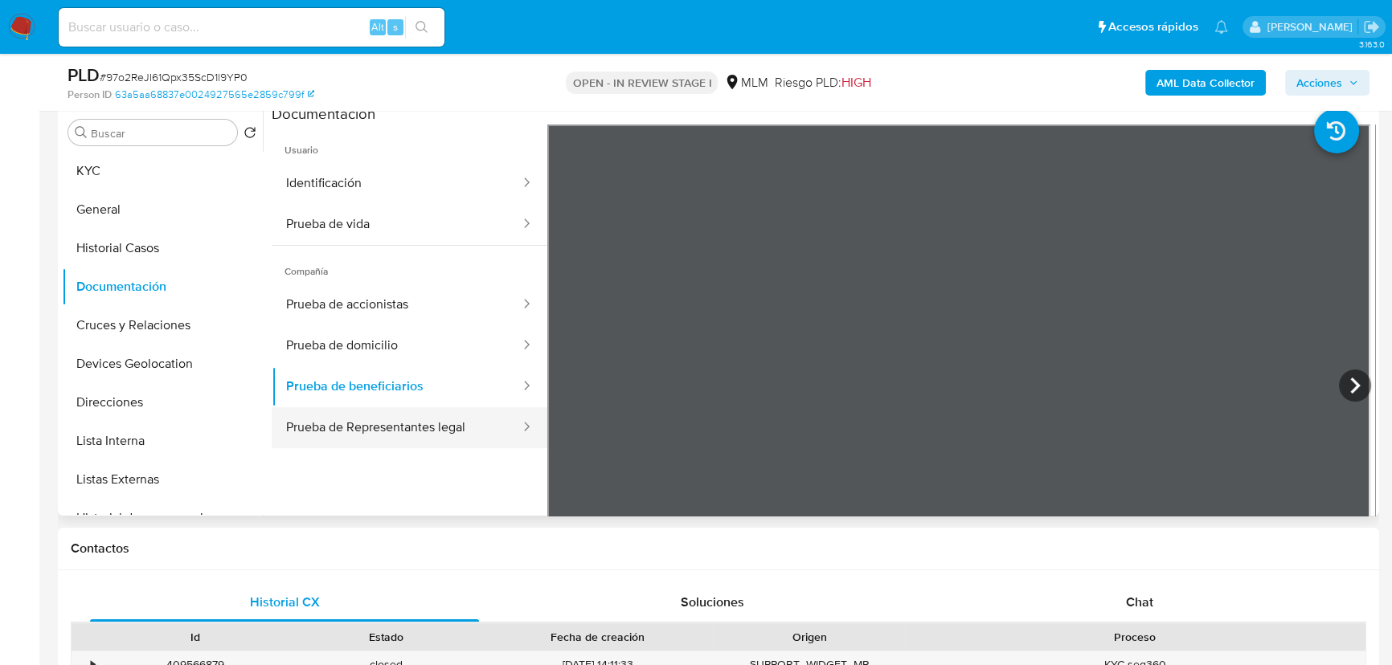
drag, startPoint x: 462, startPoint y: 411, endPoint x: 503, endPoint y: 410, distance: 41.0
click at [462, 411] on button "Prueba de Representantes legal" at bounding box center [397, 427] width 250 height 41
drag, startPoint x: 158, startPoint y: 324, endPoint x: 635, endPoint y: 321, distance: 476.5
click at [158, 322] on button "Cruces y Relaciones" at bounding box center [162, 325] width 201 height 39
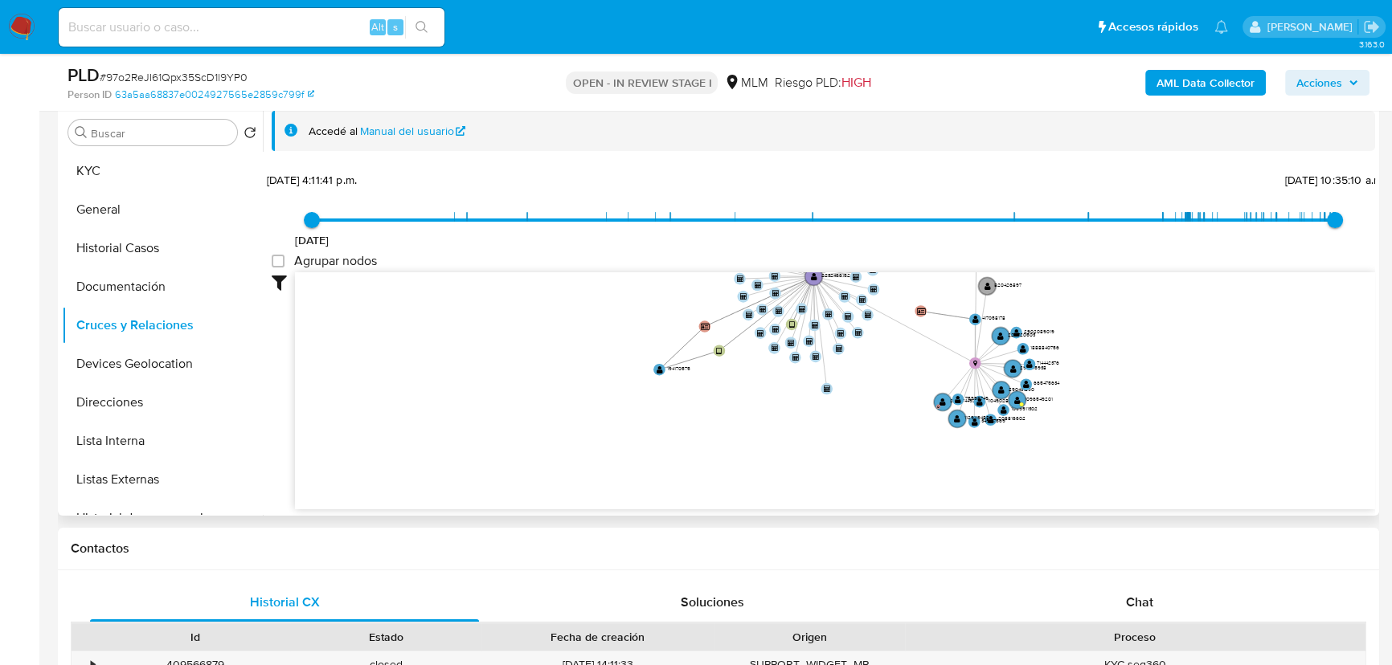
drag, startPoint x: 824, startPoint y: 351, endPoint x: 787, endPoint y: 476, distance: 130.9
click at [797, 498] on icon "device-68e96639c61726de3d2240cf  device-68d3186a49174923f1372897  device-6753…" at bounding box center [835, 388] width 1080 height 233
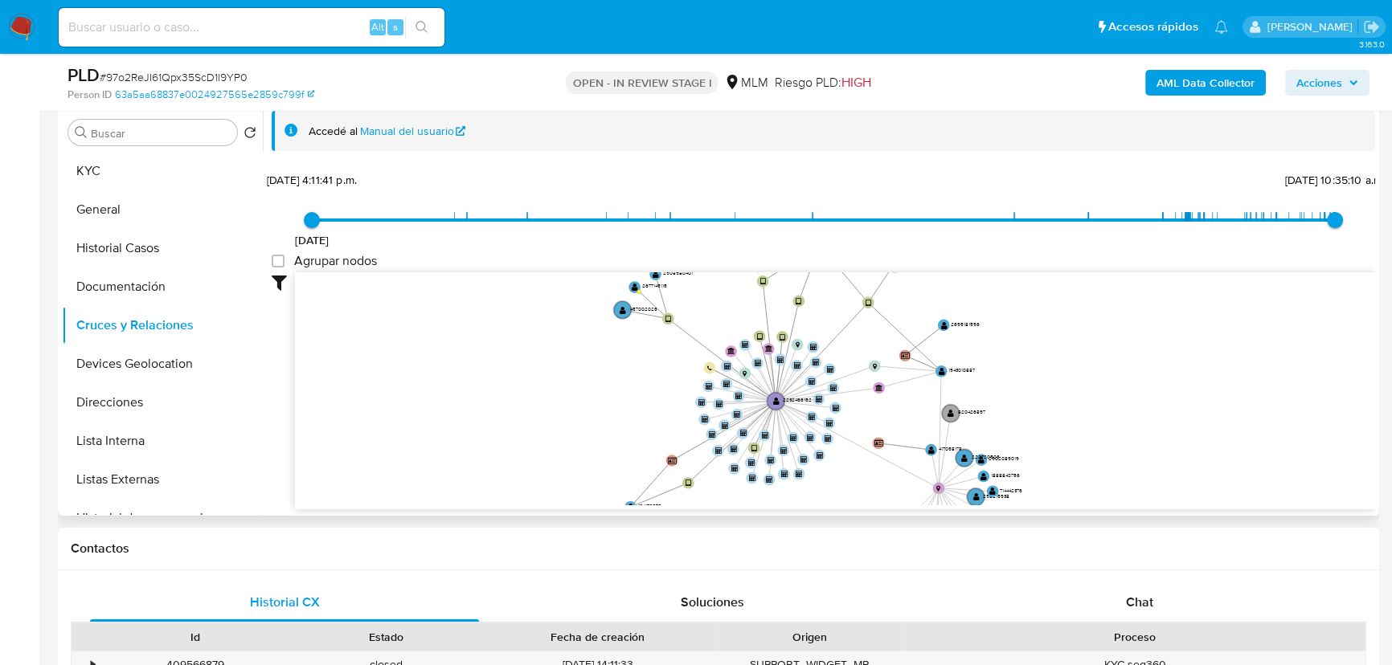
drag, startPoint x: 651, startPoint y: 390, endPoint x: 619, endPoint y: 490, distance: 105.5
click at [619, 490] on icon "device-68e96639c61726de3d2240cf  device-68d3186a49174923f1372897  device-6753…" at bounding box center [835, 388] width 1080 height 233
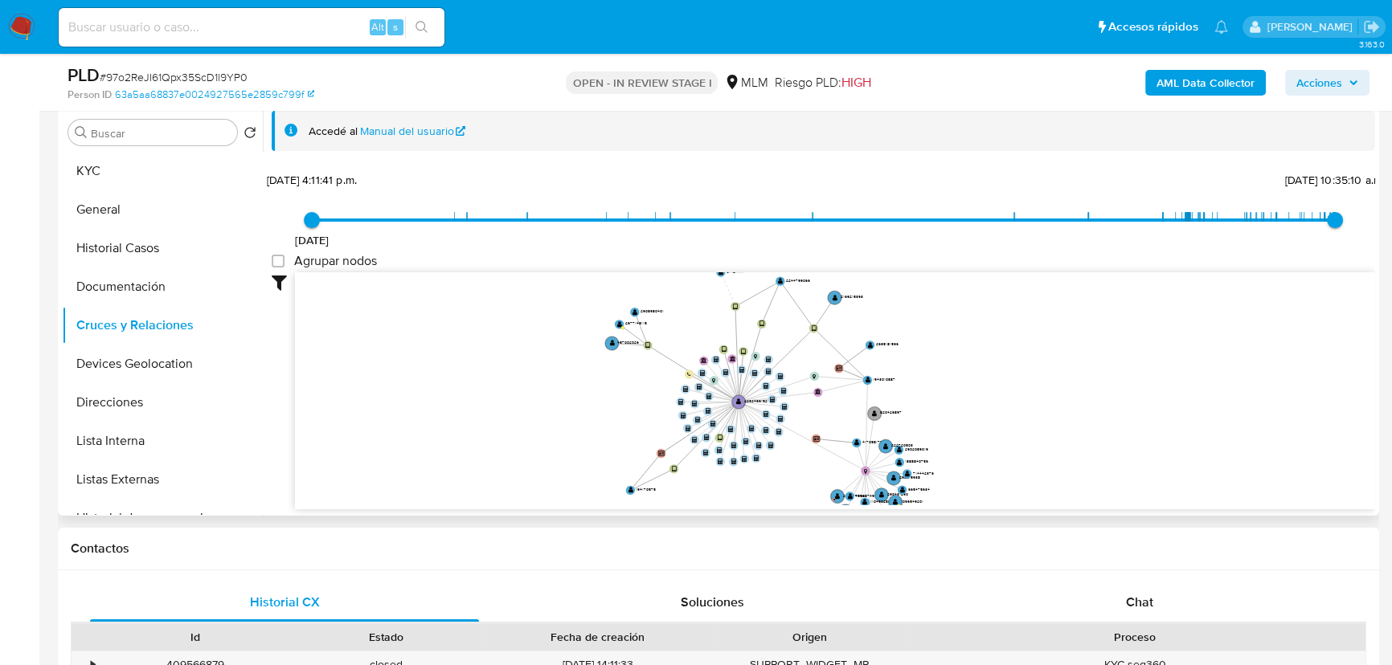
click at [628, 411] on icon "device-68e96639c61726de3d2240cf  device-68d3186a49174923f1372897  device-6753…" at bounding box center [835, 388] width 1080 height 233
click at [189, 364] on button "Devices Geolocation" at bounding box center [156, 364] width 188 height 39
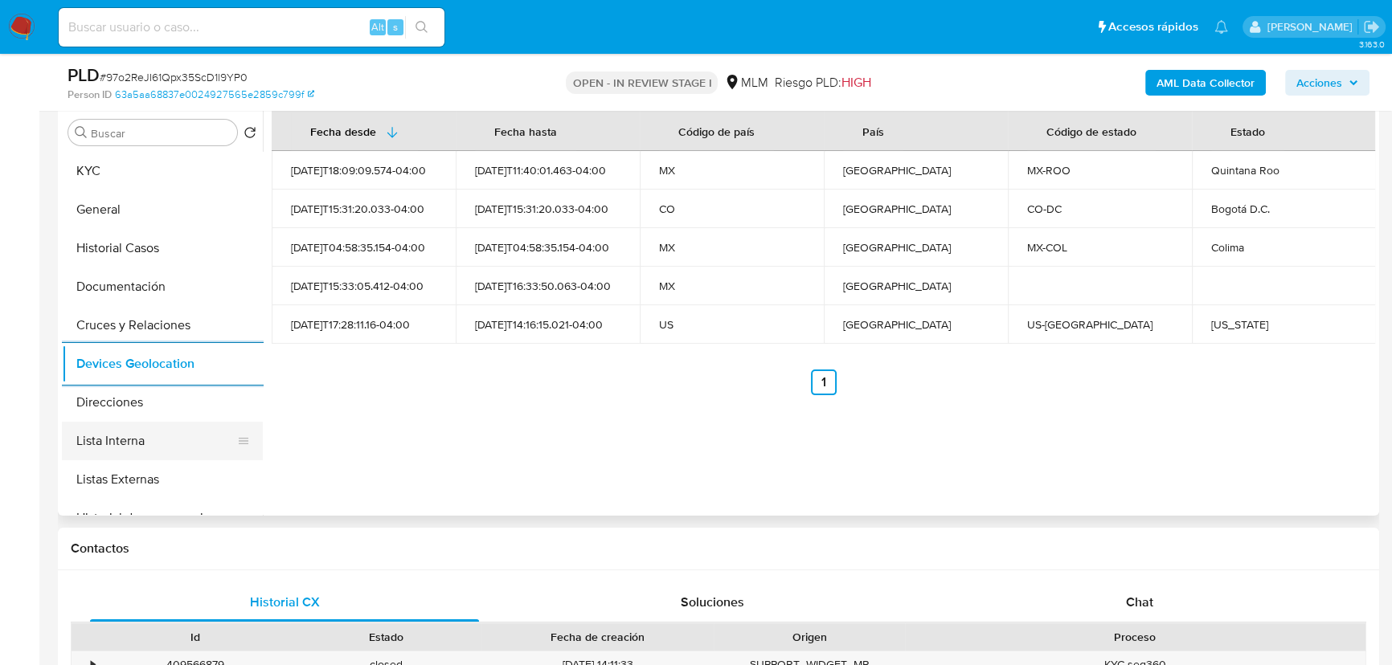
drag, startPoint x: 145, startPoint y: 424, endPoint x: 145, endPoint y: 440, distance: 15.3
click at [145, 426] on button "Lista Interna" at bounding box center [156, 441] width 188 height 39
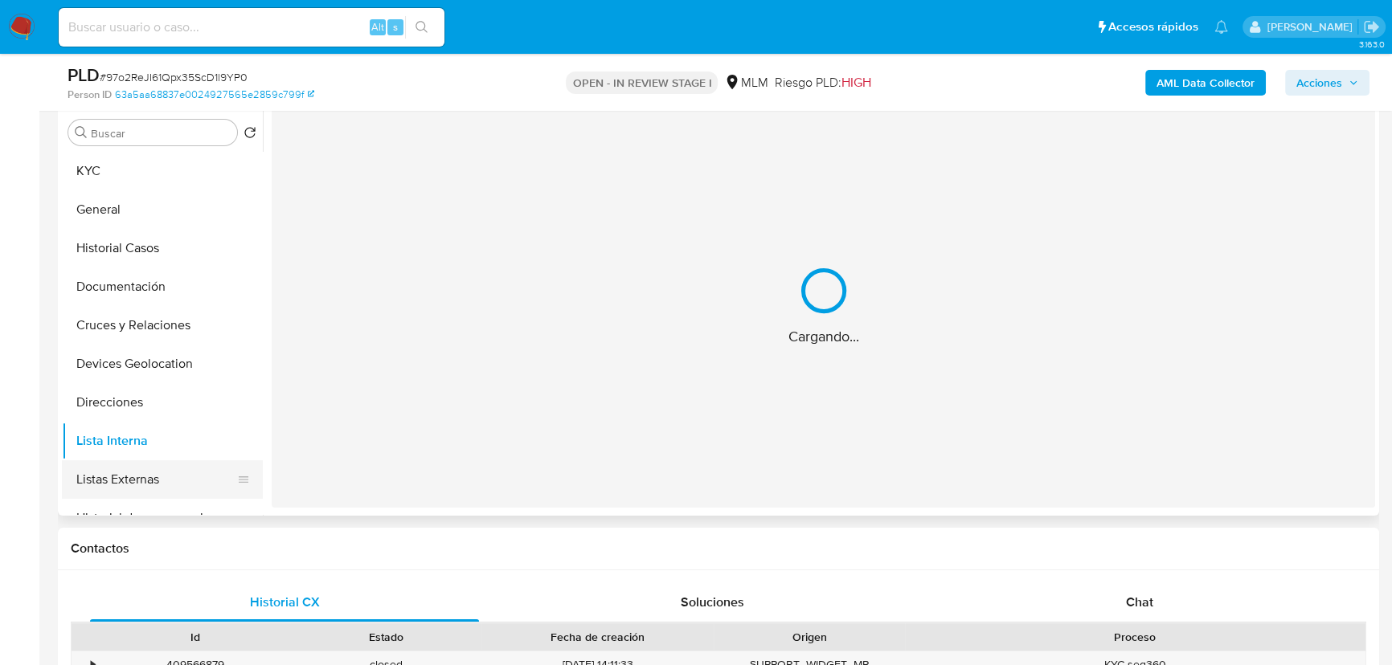
drag, startPoint x: 146, startPoint y: 475, endPoint x: 247, endPoint y: 399, distance: 125.7
click at [153, 468] on button "Listas Externas" at bounding box center [162, 479] width 201 height 39
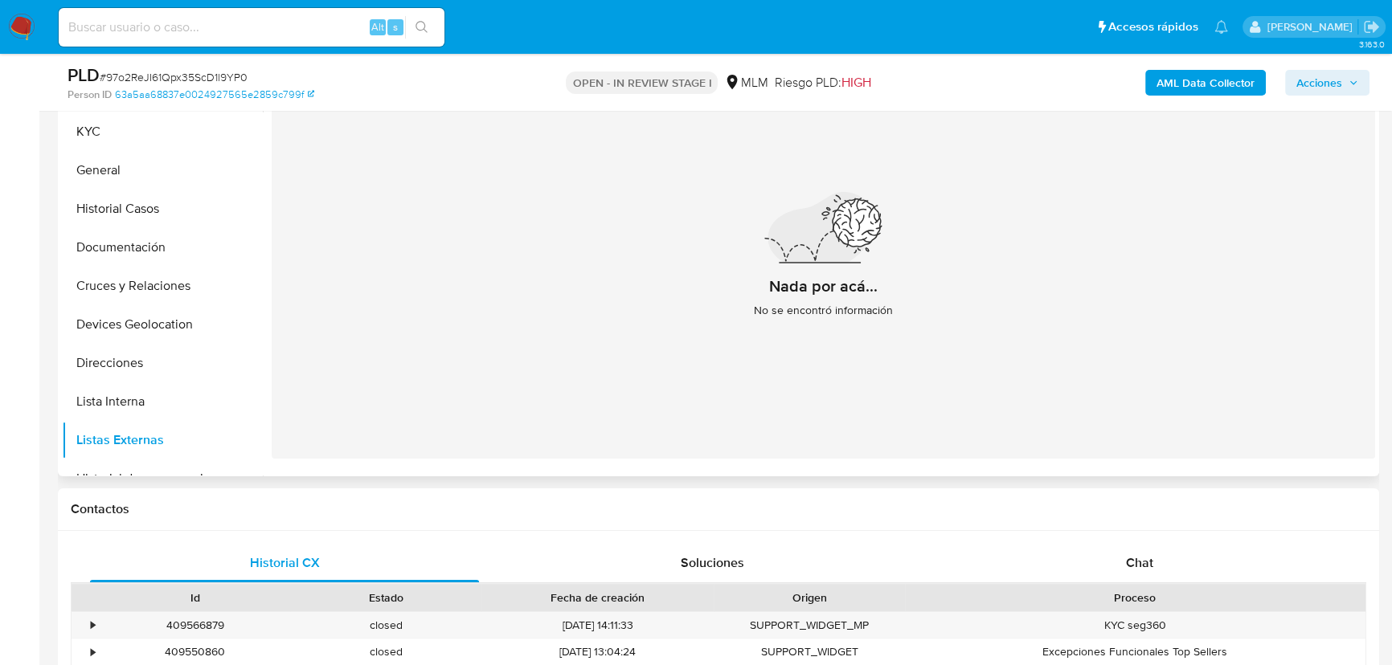
scroll to position [239, 0]
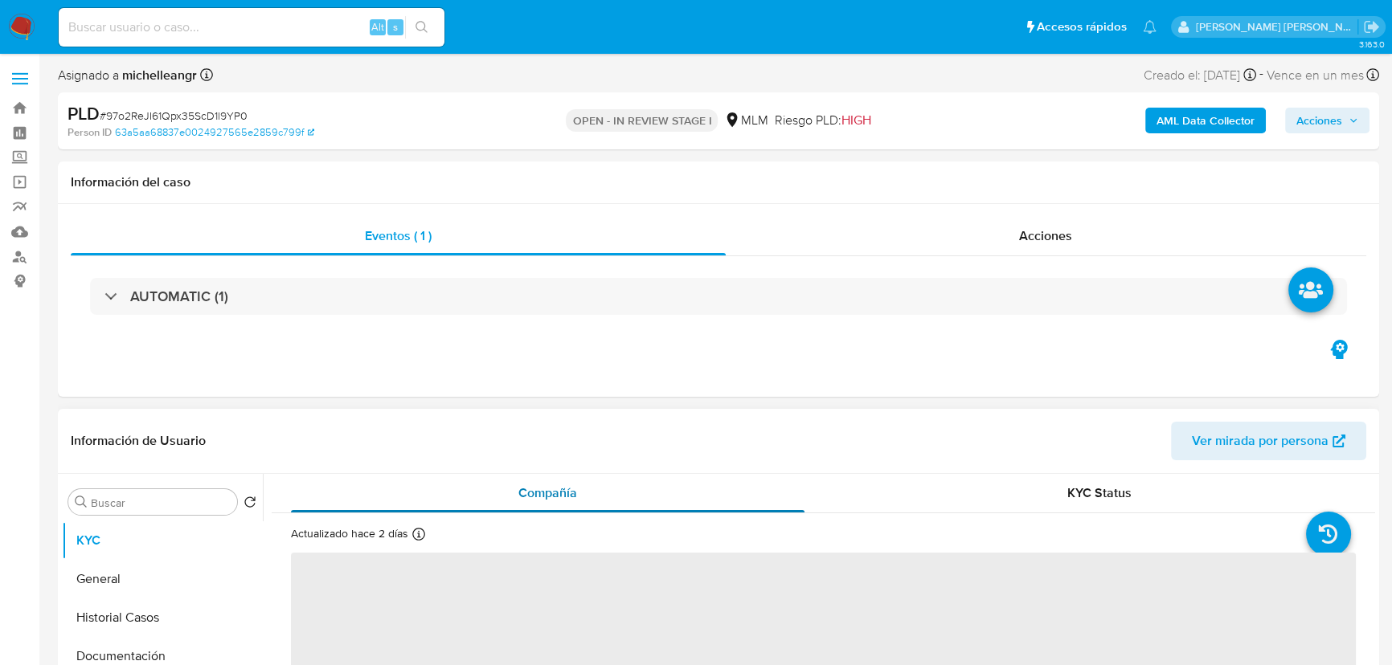
select select "10"
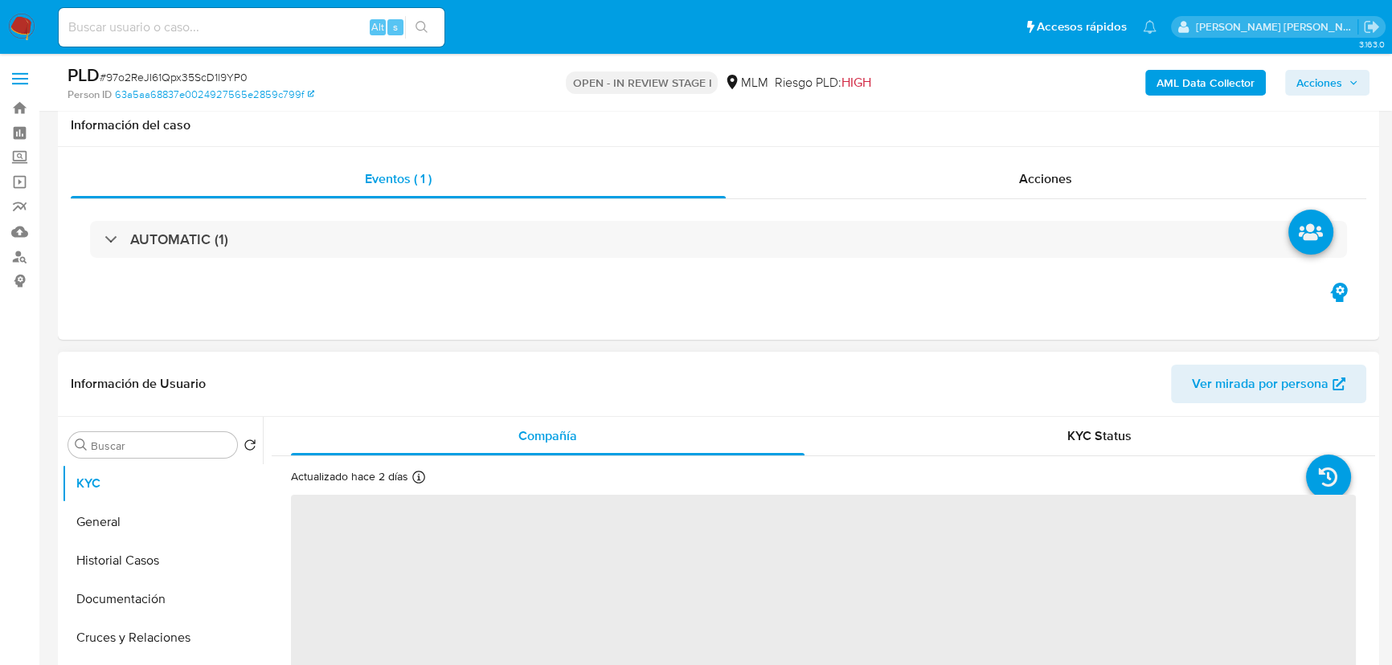
scroll to position [292, 0]
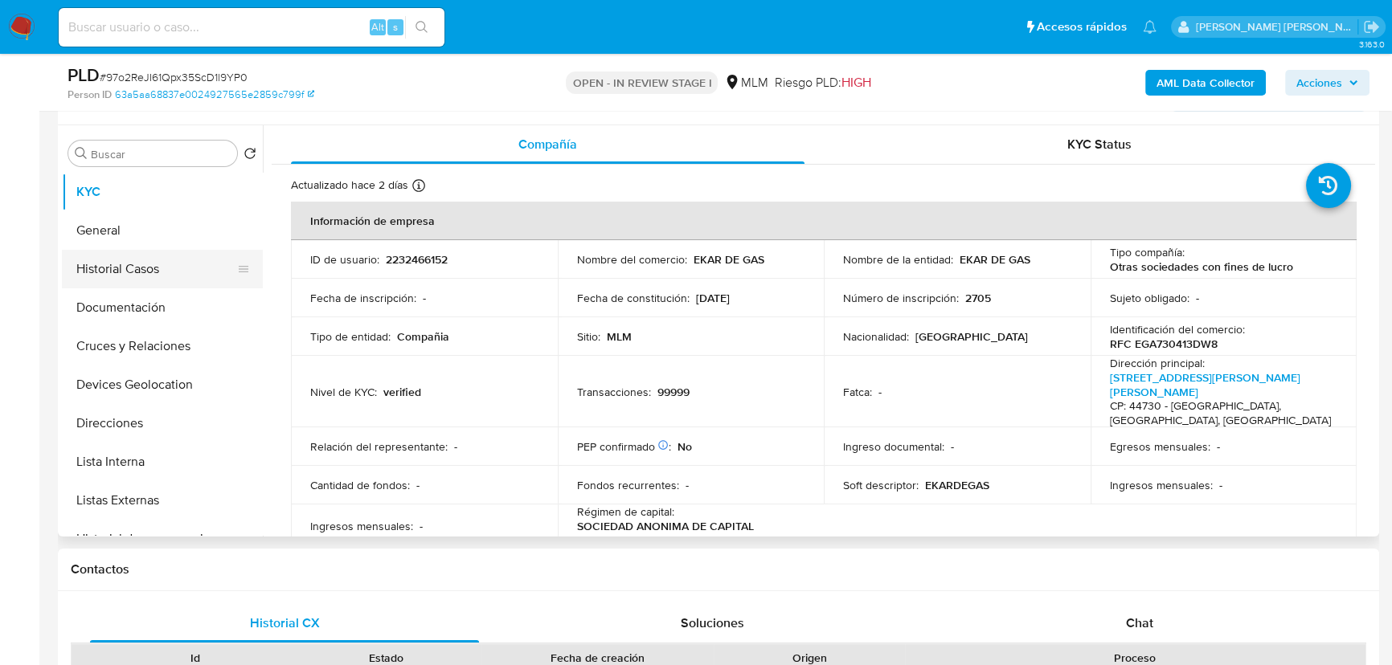
click at [96, 280] on button "Historial Casos" at bounding box center [156, 269] width 188 height 39
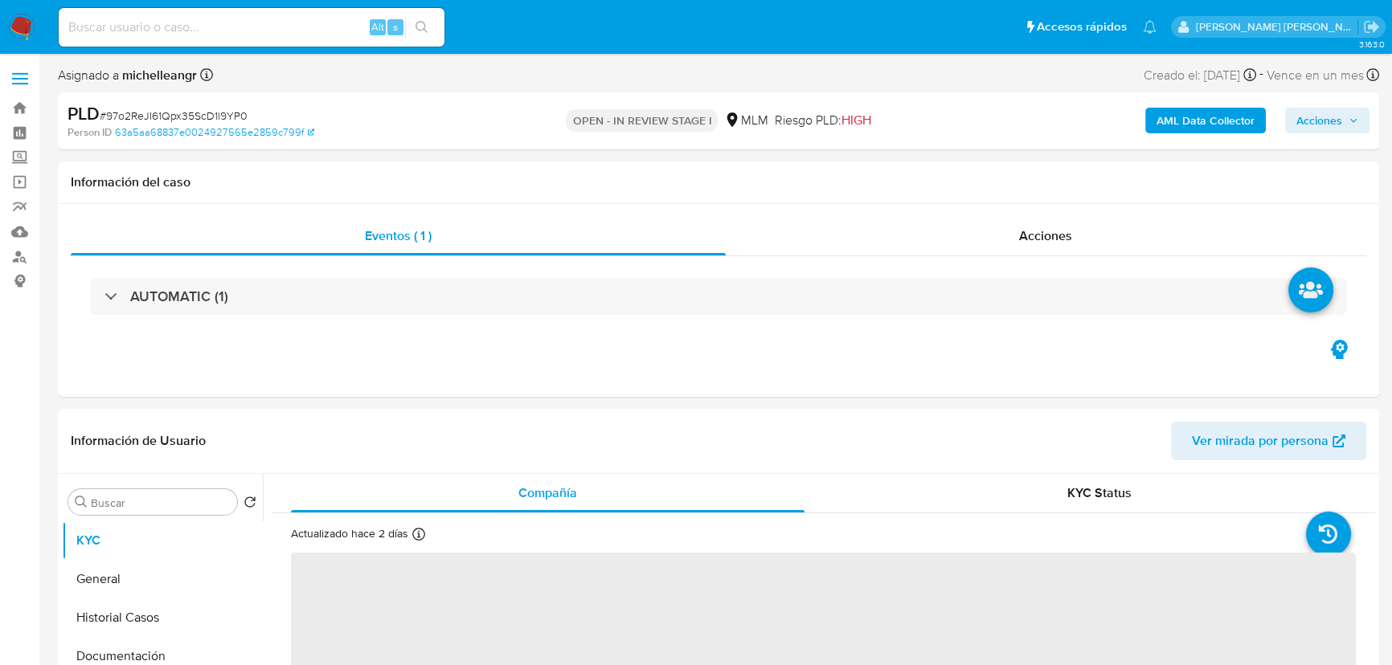
select select "10"
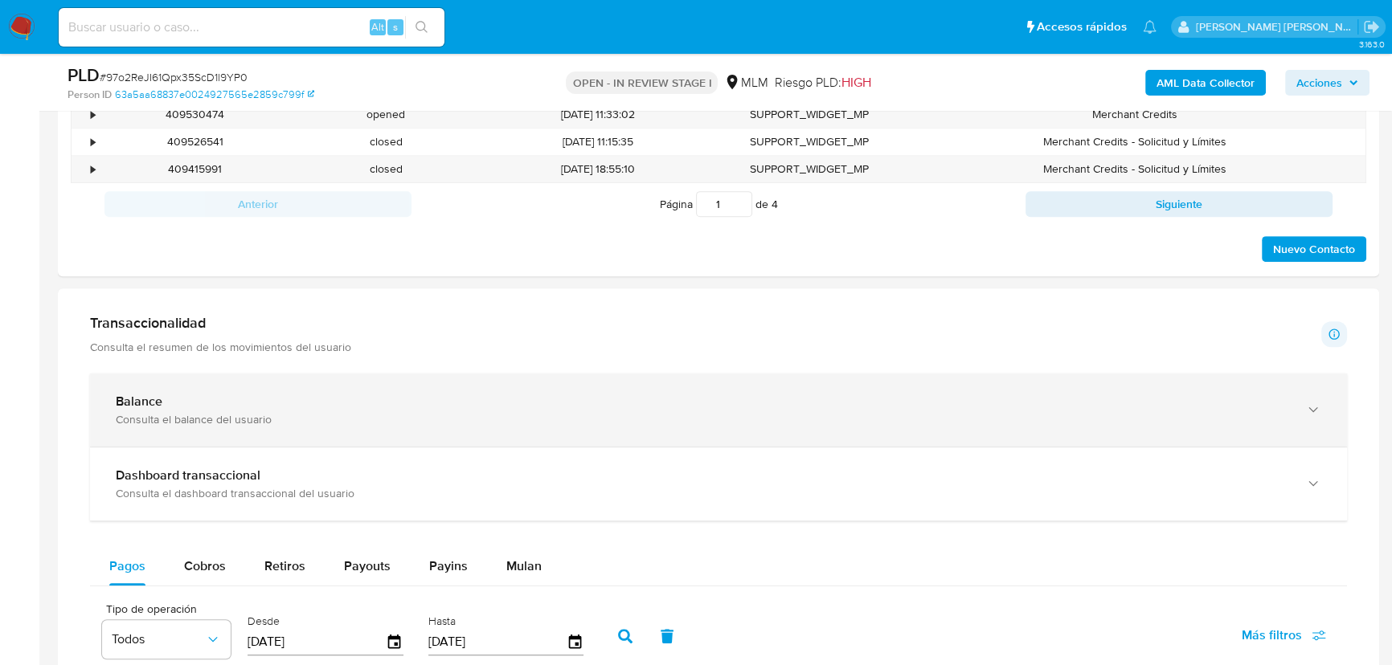
scroll to position [949, 0]
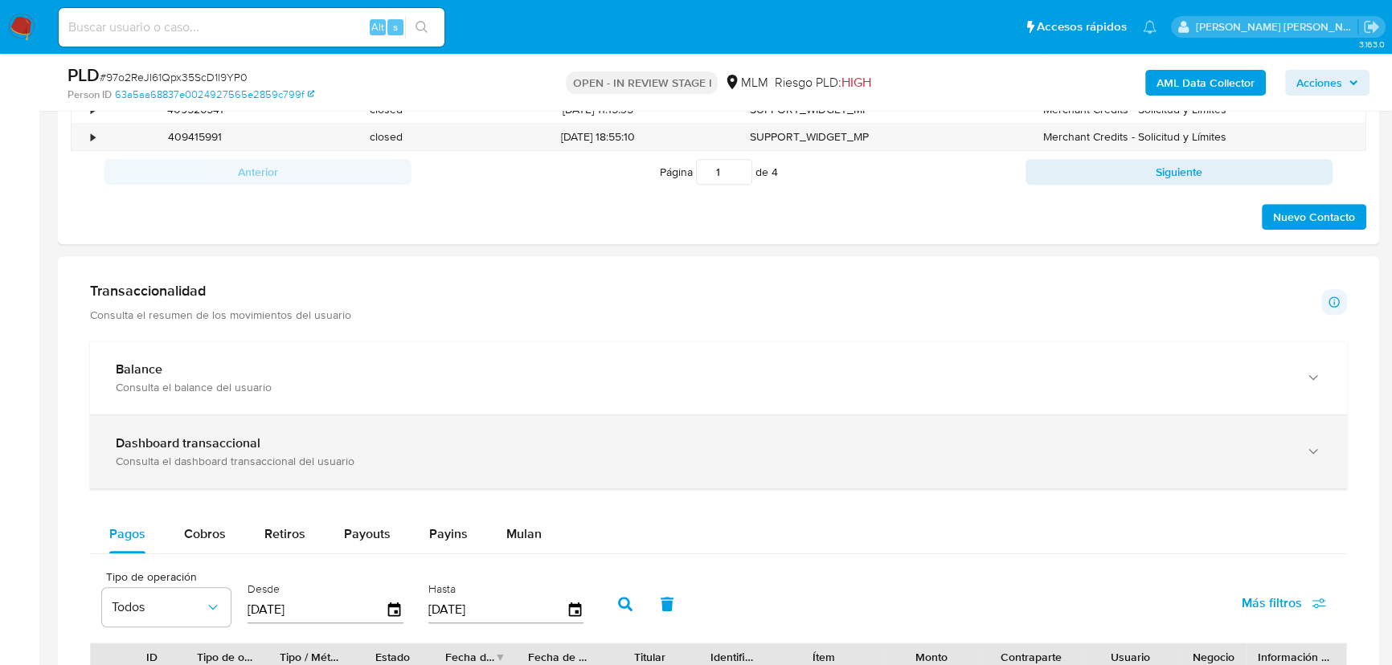
click at [483, 424] on div "Dashboard transaccional Consulta el dashboard transaccional del usuario" at bounding box center [718, 451] width 1257 height 73
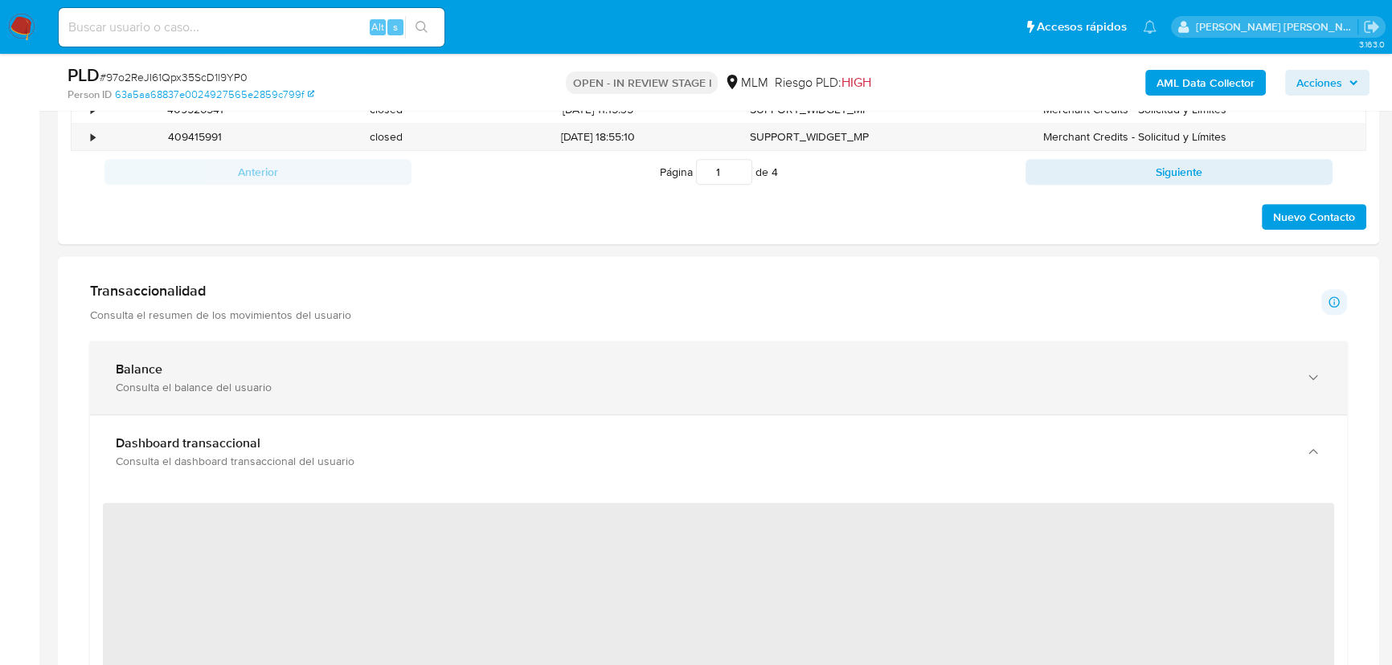
click at [497, 390] on div "Consulta el balance del usuario" at bounding box center [702, 387] width 1173 height 14
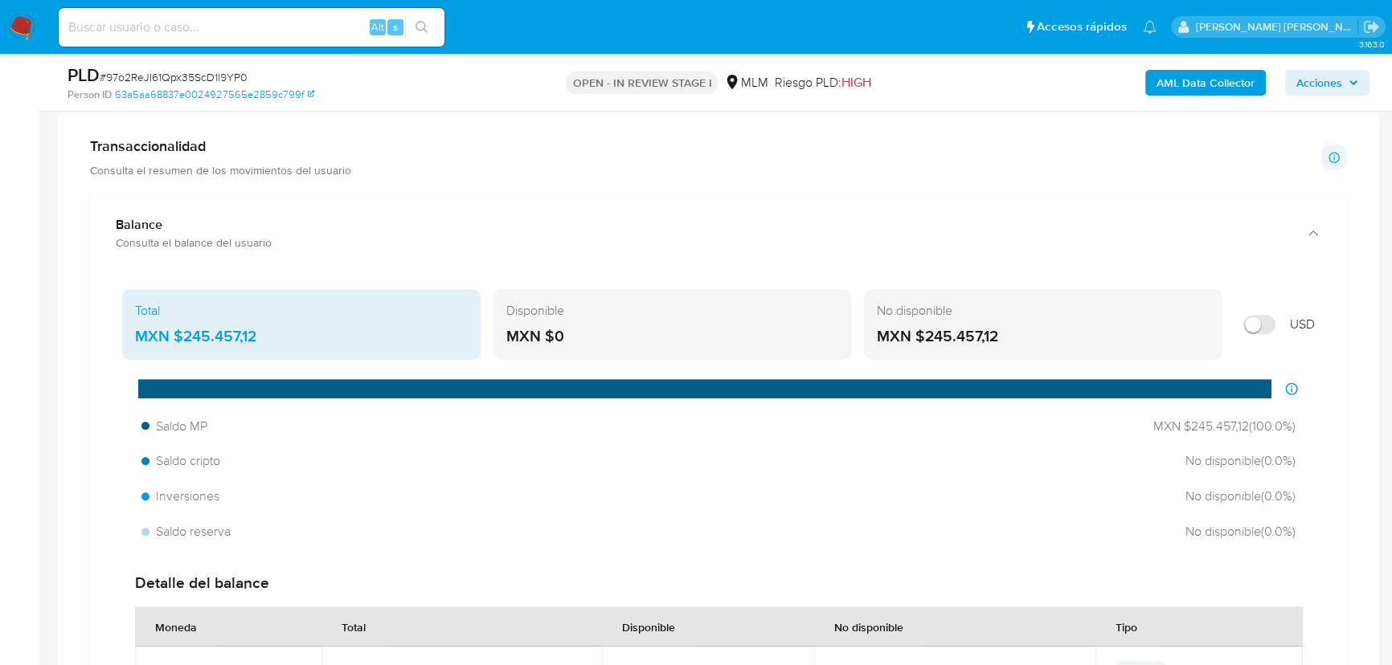
scroll to position [1095, 0]
